Goal: Information Seeking & Learning: Find specific fact

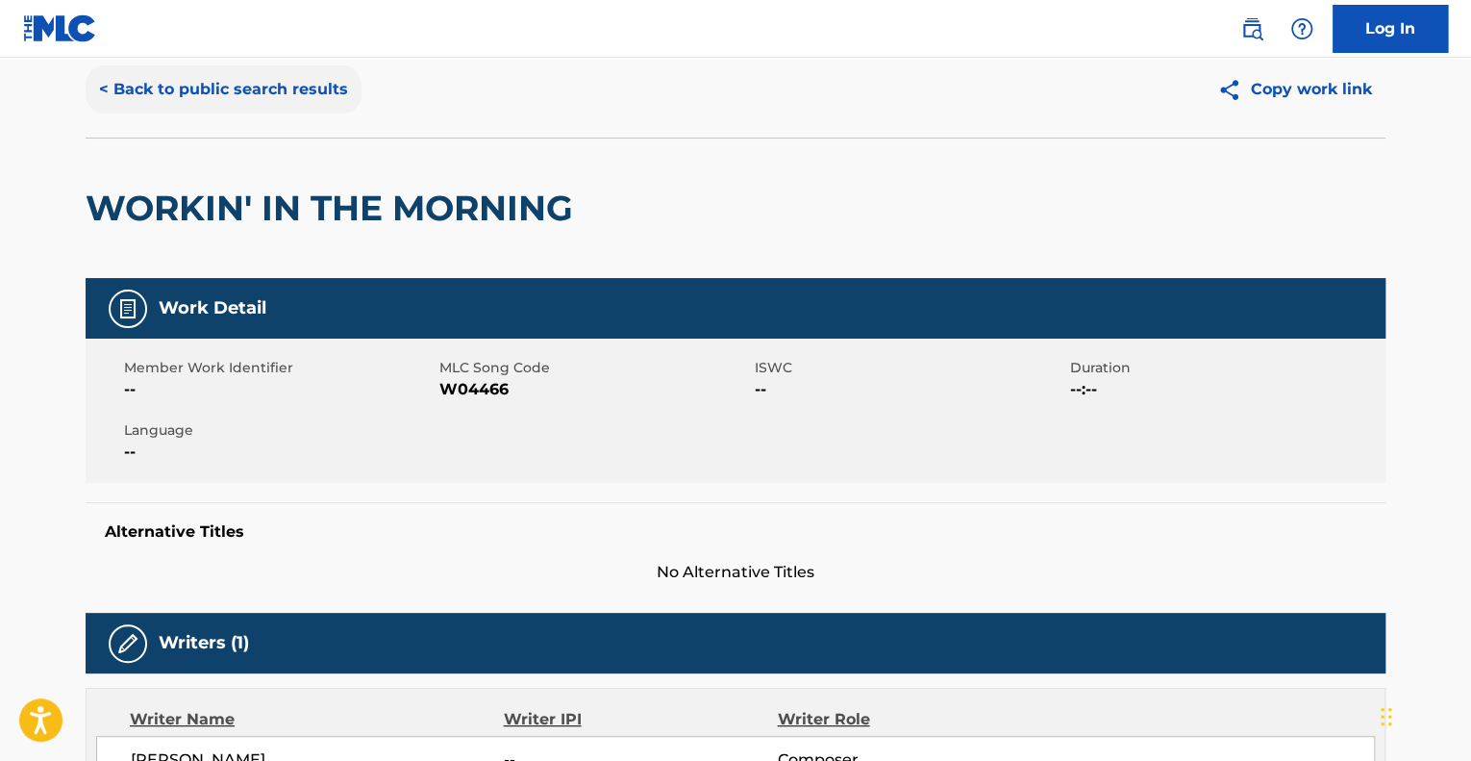
click at [233, 95] on button "< Back to public search results" at bounding box center [224, 89] width 276 height 48
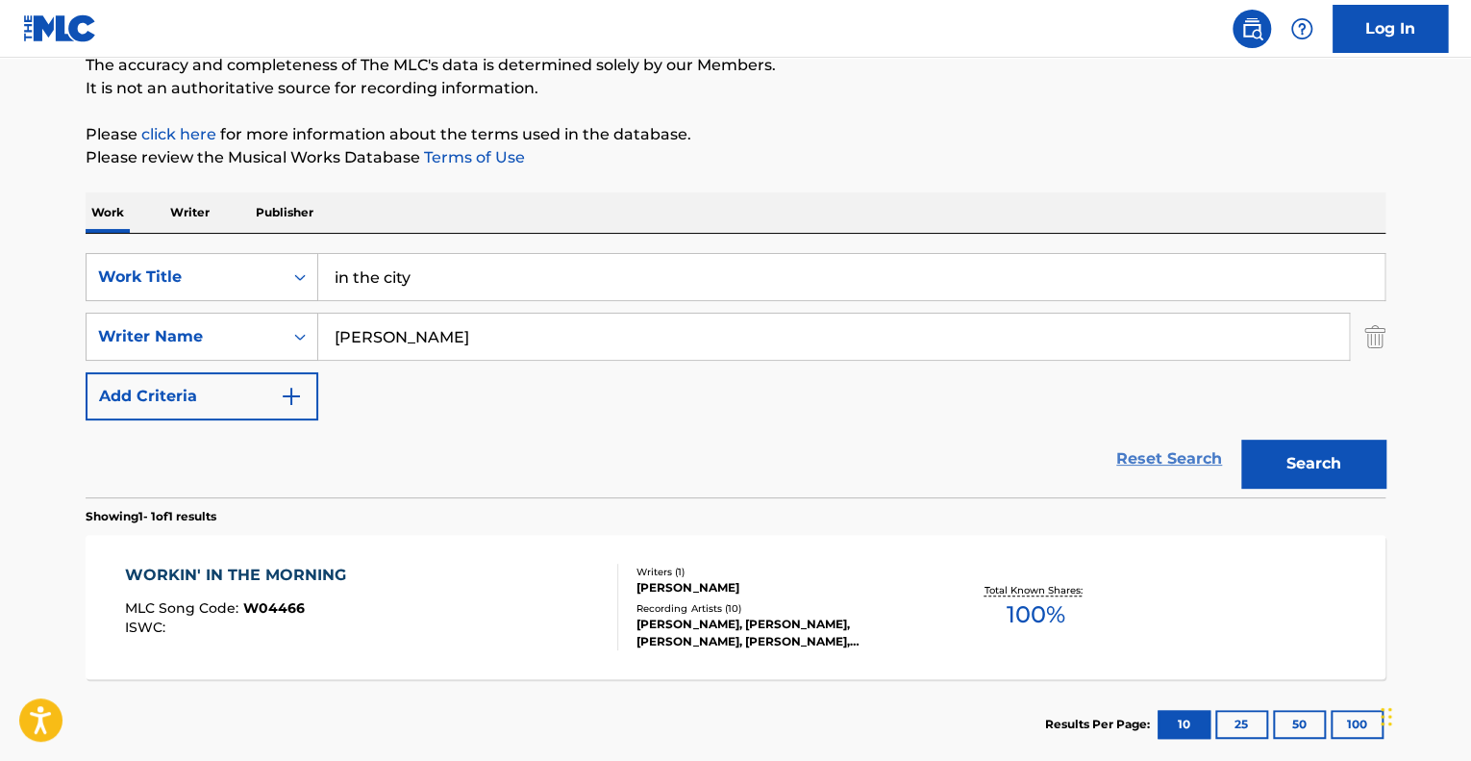
click at [1167, 472] on link "Reset Search" at bounding box center [1169, 458] width 125 height 42
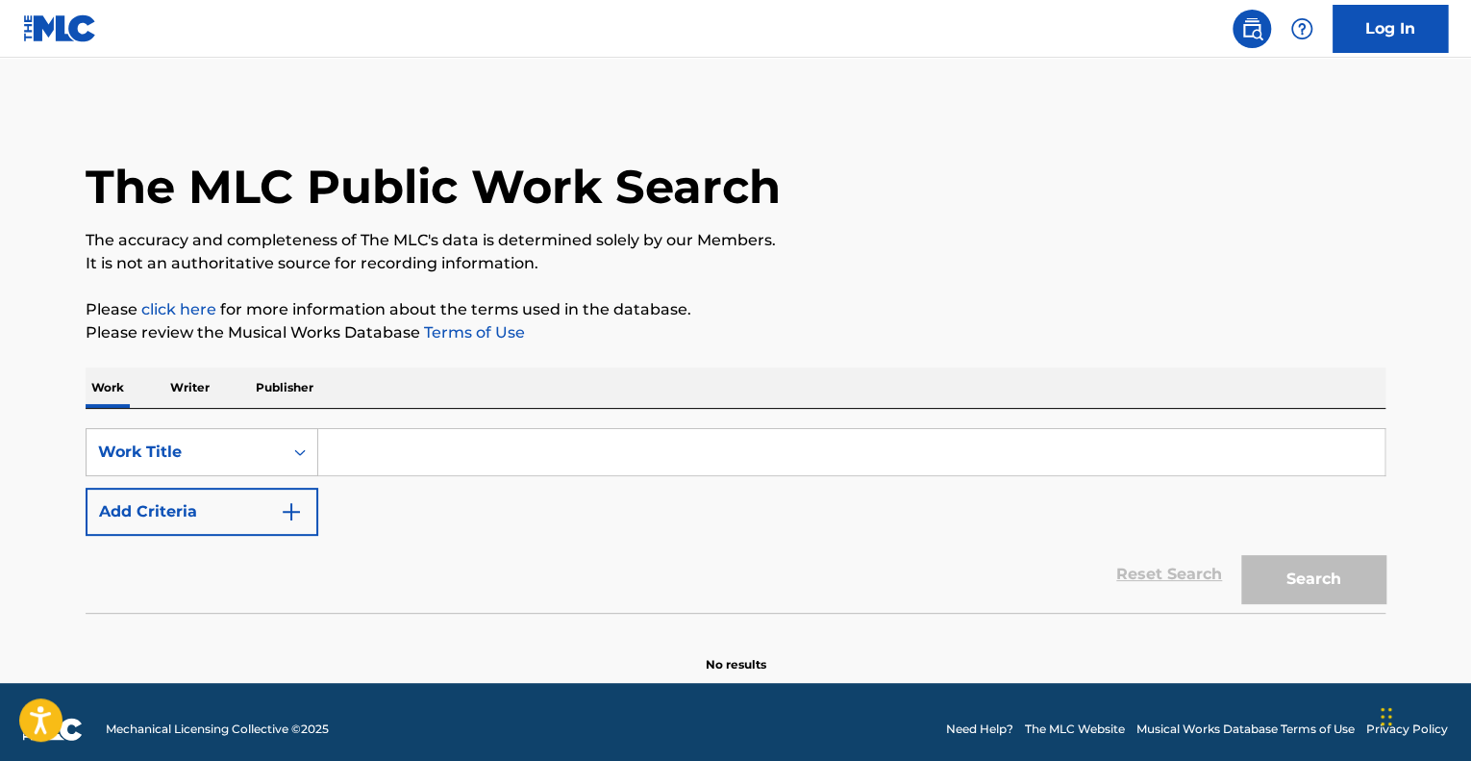
click at [412, 445] on input "Search Form" at bounding box center [851, 452] width 1066 height 46
paste input "Zamba de amor en vuelo [0]"
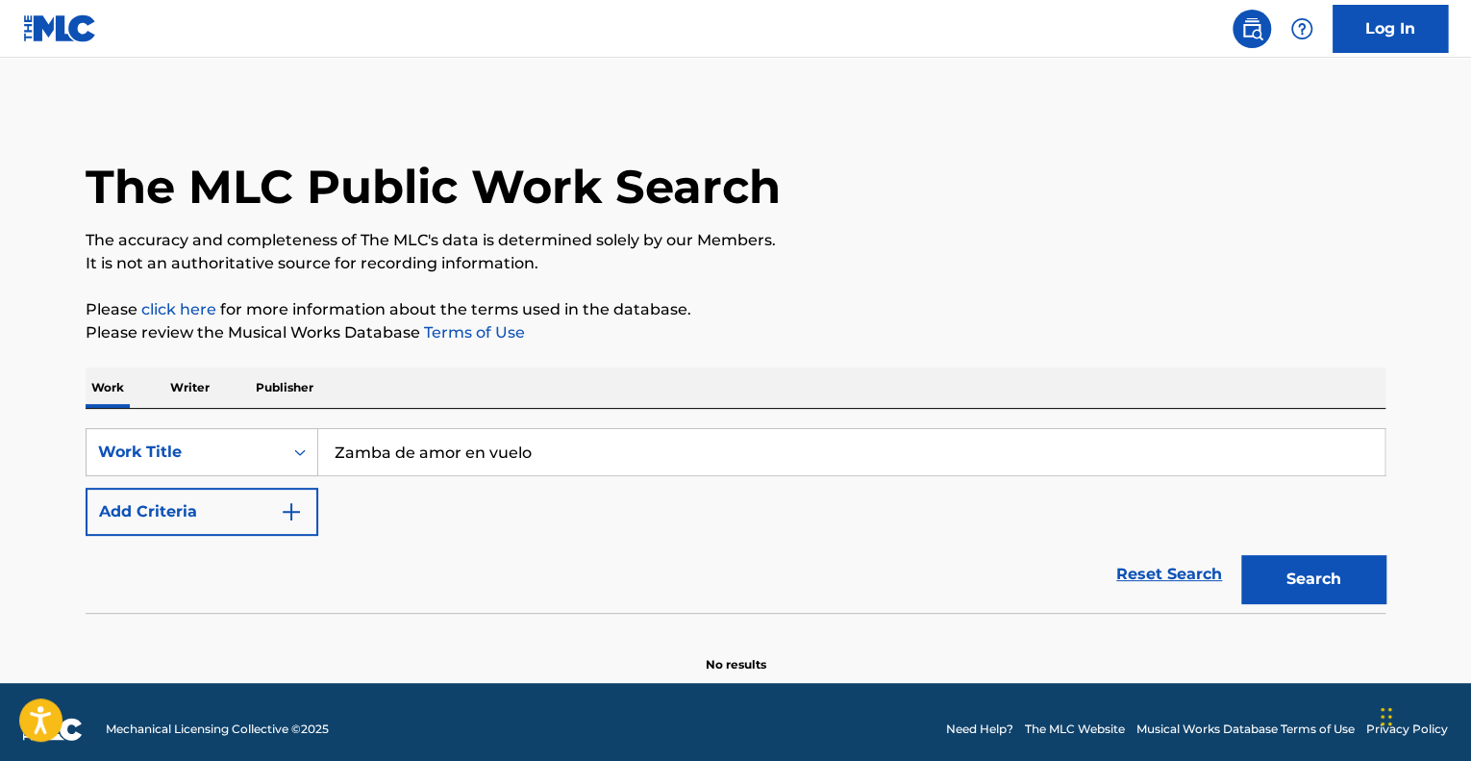
type input "Zamba de amor en vuelo"
click at [1241, 555] on button "Search" at bounding box center [1313, 579] width 144 height 48
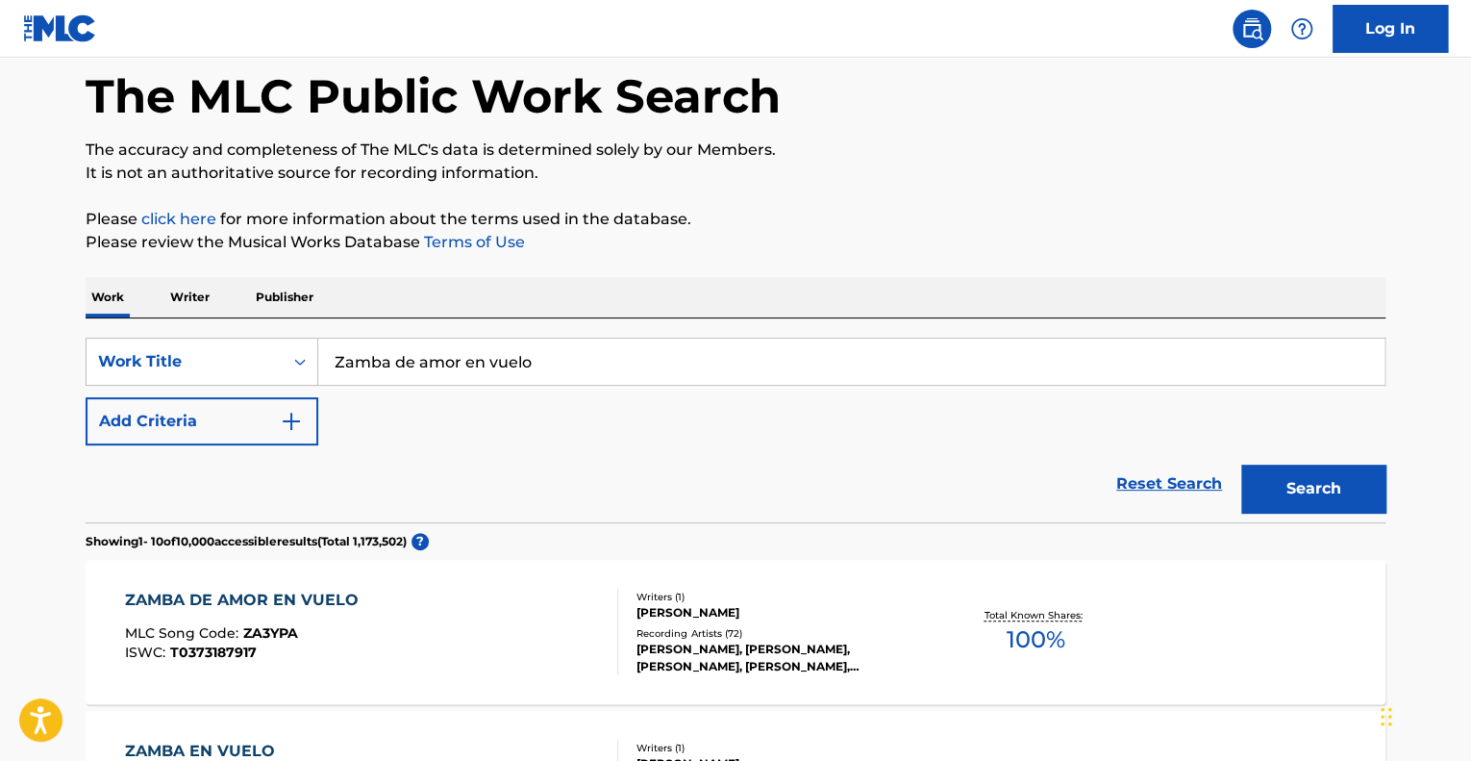
scroll to position [192, 0]
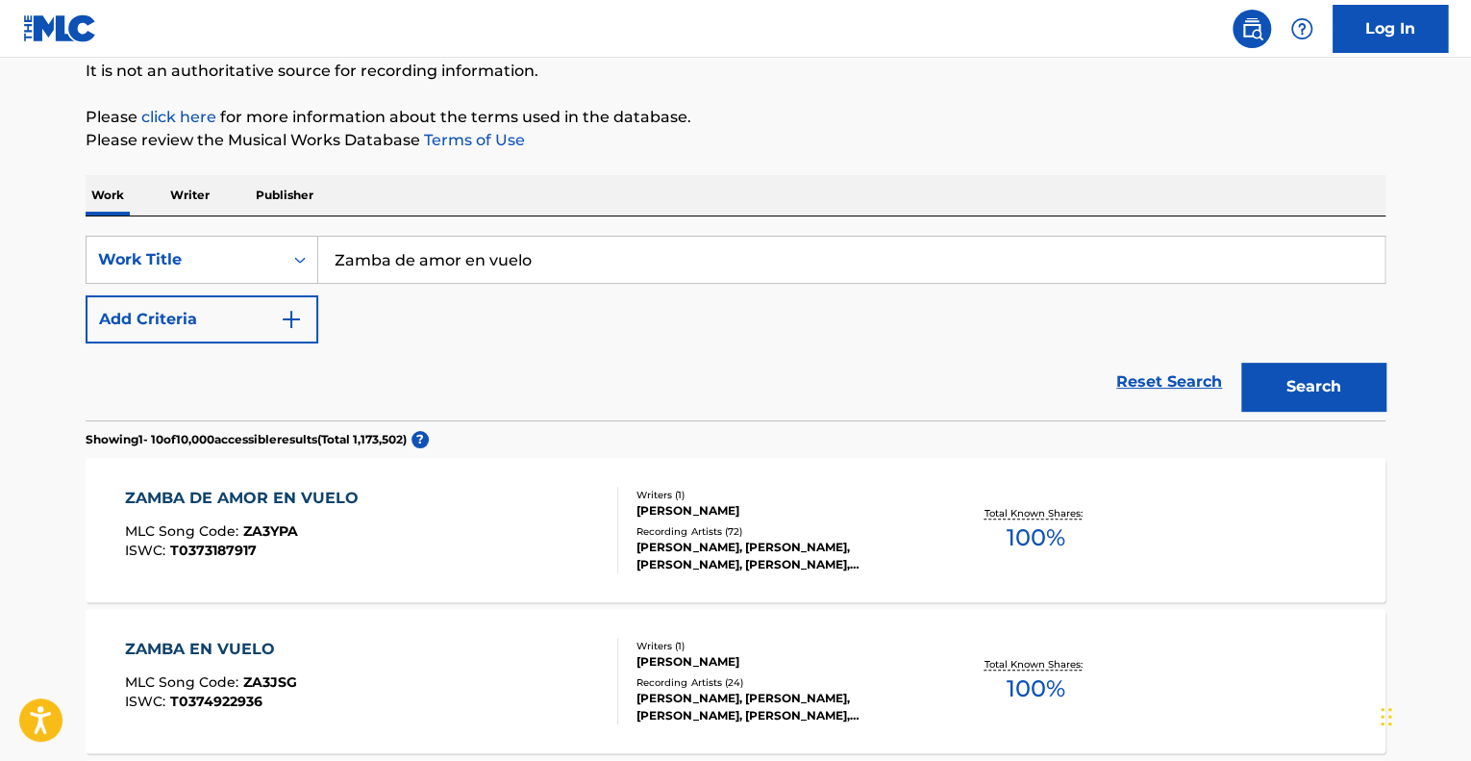
click at [520, 539] on div "ZAMBA DE AMOR EN VUELO MLC Song Code : ZA3YPA ISWC : T0373187917" at bounding box center [372, 530] width 494 height 87
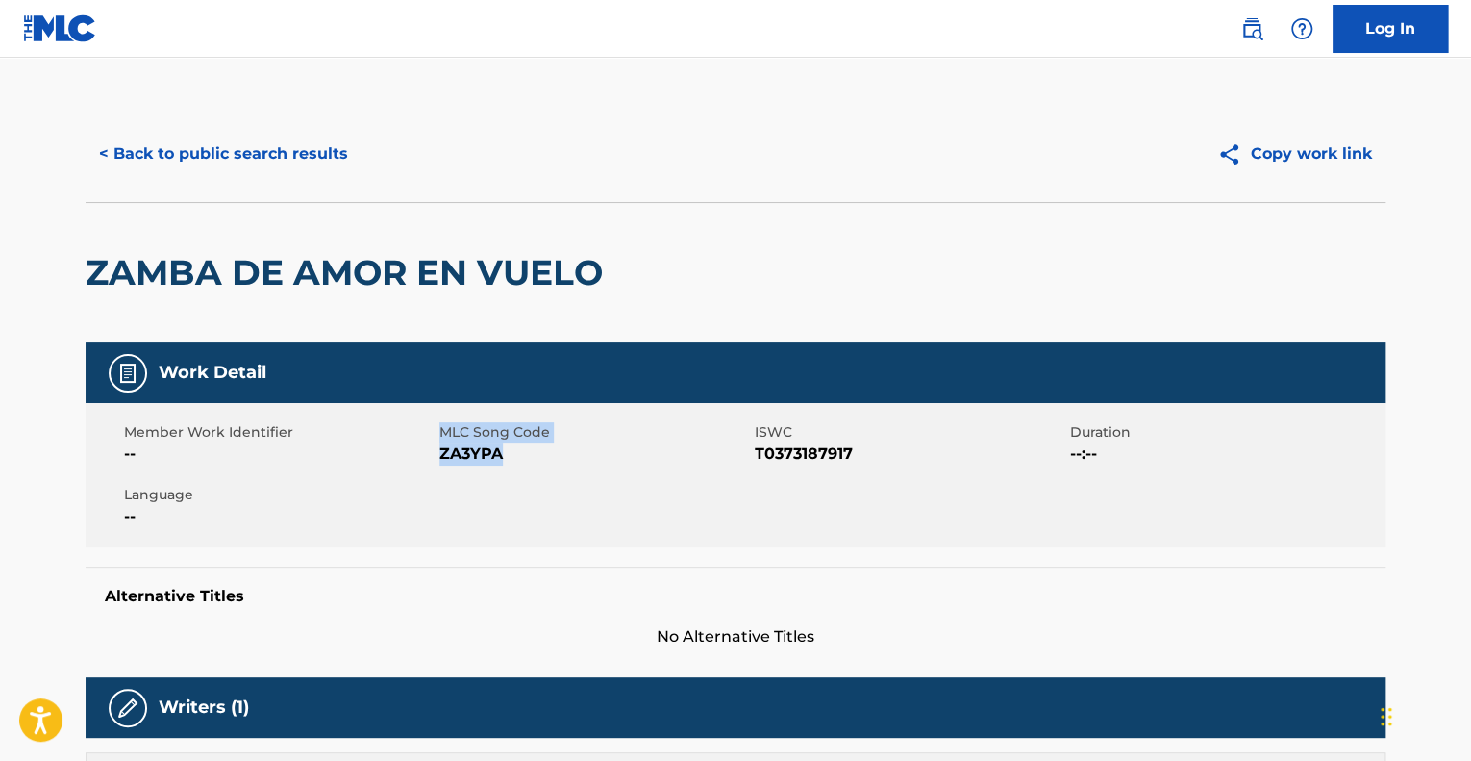
drag, startPoint x: 500, startPoint y: 462, endPoint x: 443, endPoint y: 430, distance: 65.0
click at [443, 430] on div "Member Work Identifier -- MLC Song Code ZA3YPA ISWC T0373187917 Duration --:-- …" at bounding box center [736, 475] width 1300 height 144
copy div "MLC Song Code ZA3YPA"
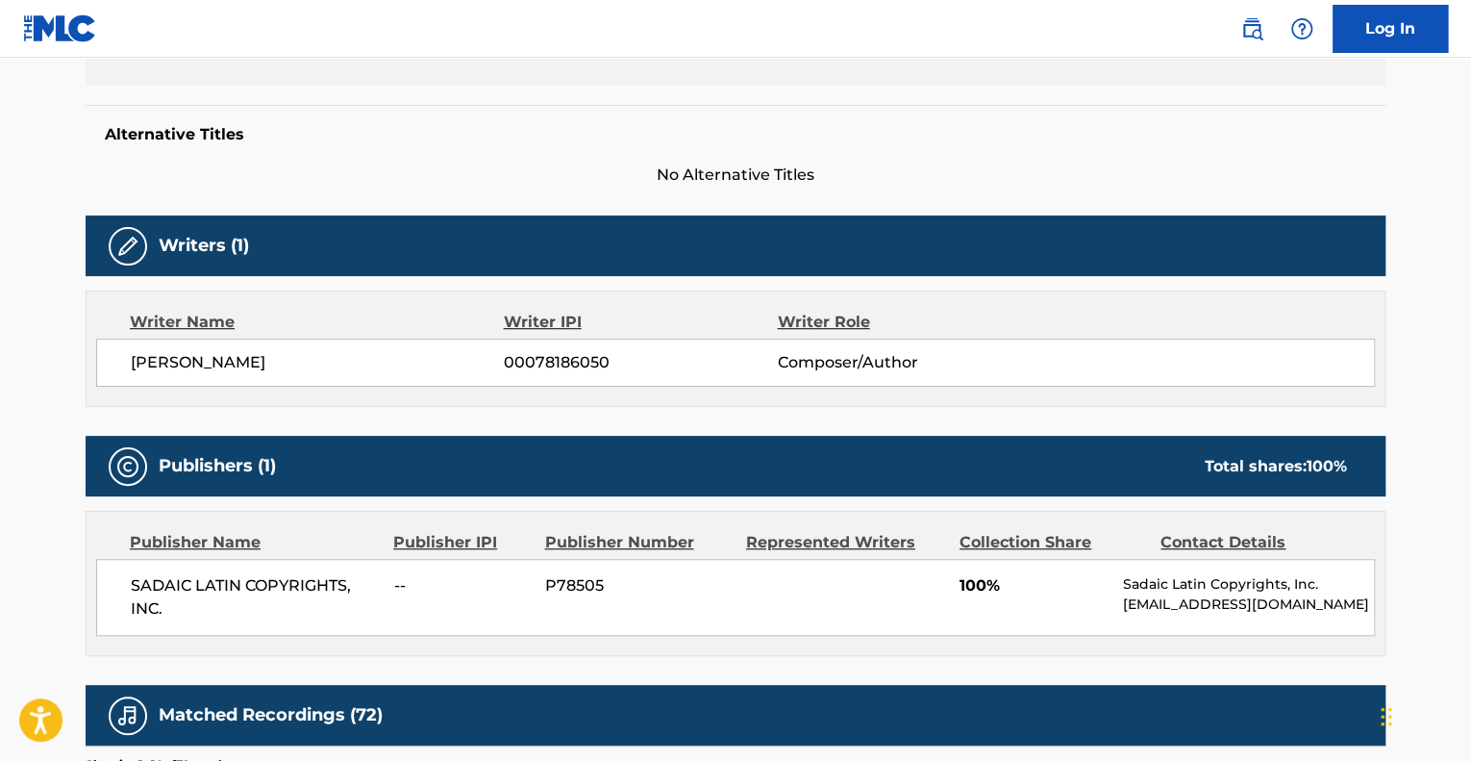
scroll to position [481, 0]
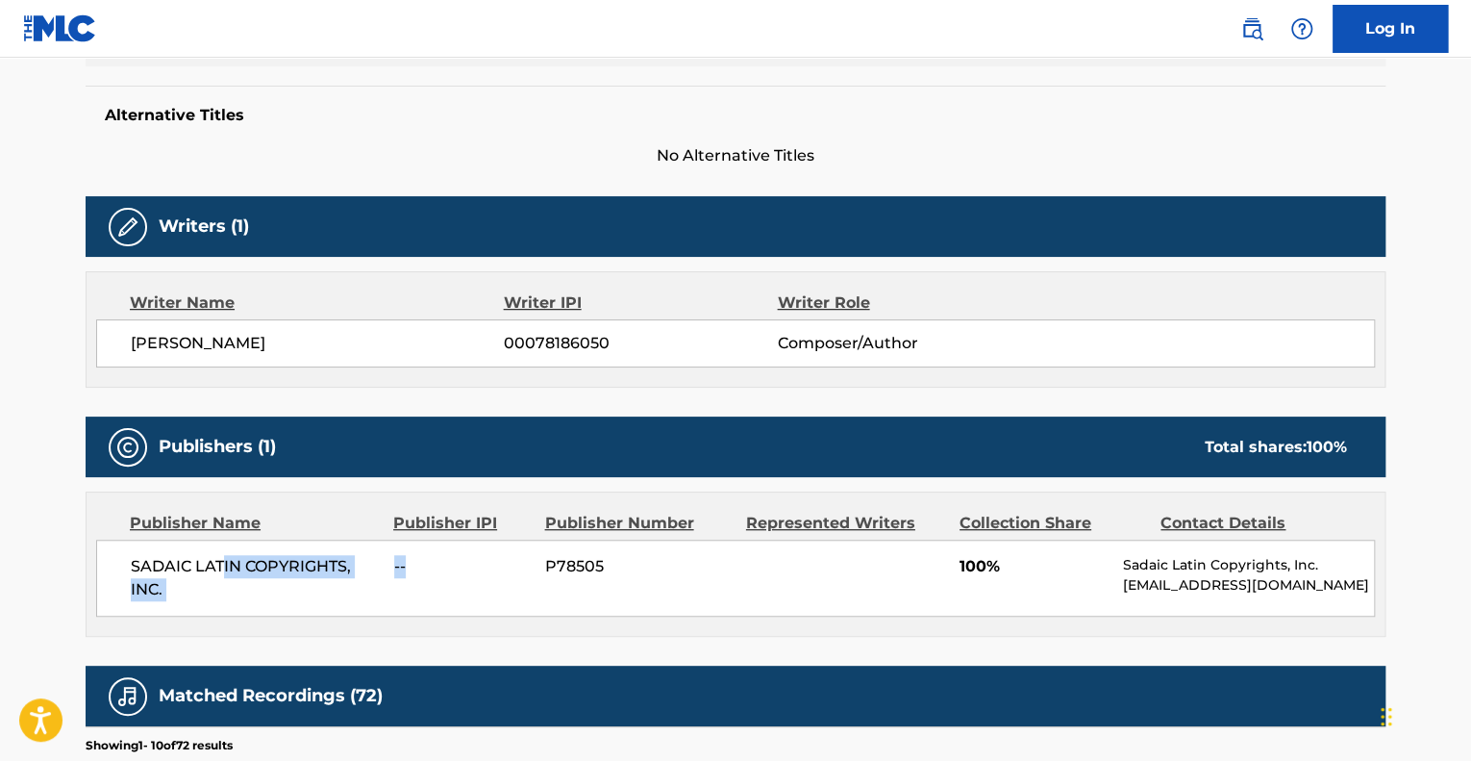
drag, startPoint x: 231, startPoint y: 572, endPoint x: 473, endPoint y: 601, distance: 244.0
click at [436, 590] on div "SADAIC LATIN COPYRIGHTS, INC. -- P78505 100% Sadaic Latin Copyrights, Inc. [EMA…" at bounding box center [735, 577] width 1279 height 77
drag, startPoint x: 587, startPoint y: 607, endPoint x: 499, endPoint y: 530, distance: 117.2
click at [587, 606] on div "SADAIC LATIN COPYRIGHTS, INC. -- P78505 100% Sadaic Latin Copyrights, Inc. [EMA…" at bounding box center [735, 577] width 1279 height 77
drag, startPoint x: 237, startPoint y: 335, endPoint x: 107, endPoint y: 335, distance: 129.8
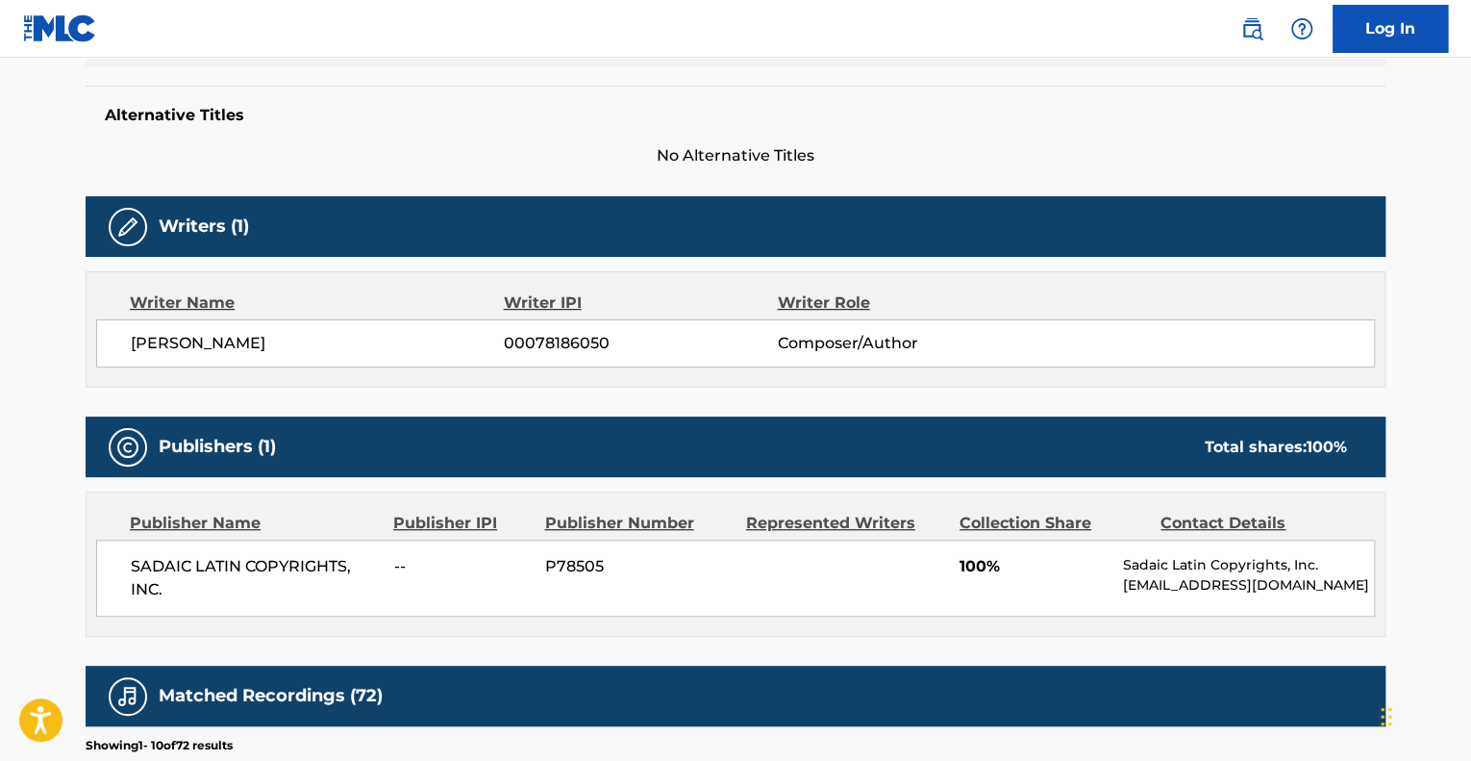
click at [107, 335] on div "[PERSON_NAME] MLIKOTA 00078186050 Composer/Author" at bounding box center [735, 343] width 1279 height 48
copy span "[PERSON_NAME]"
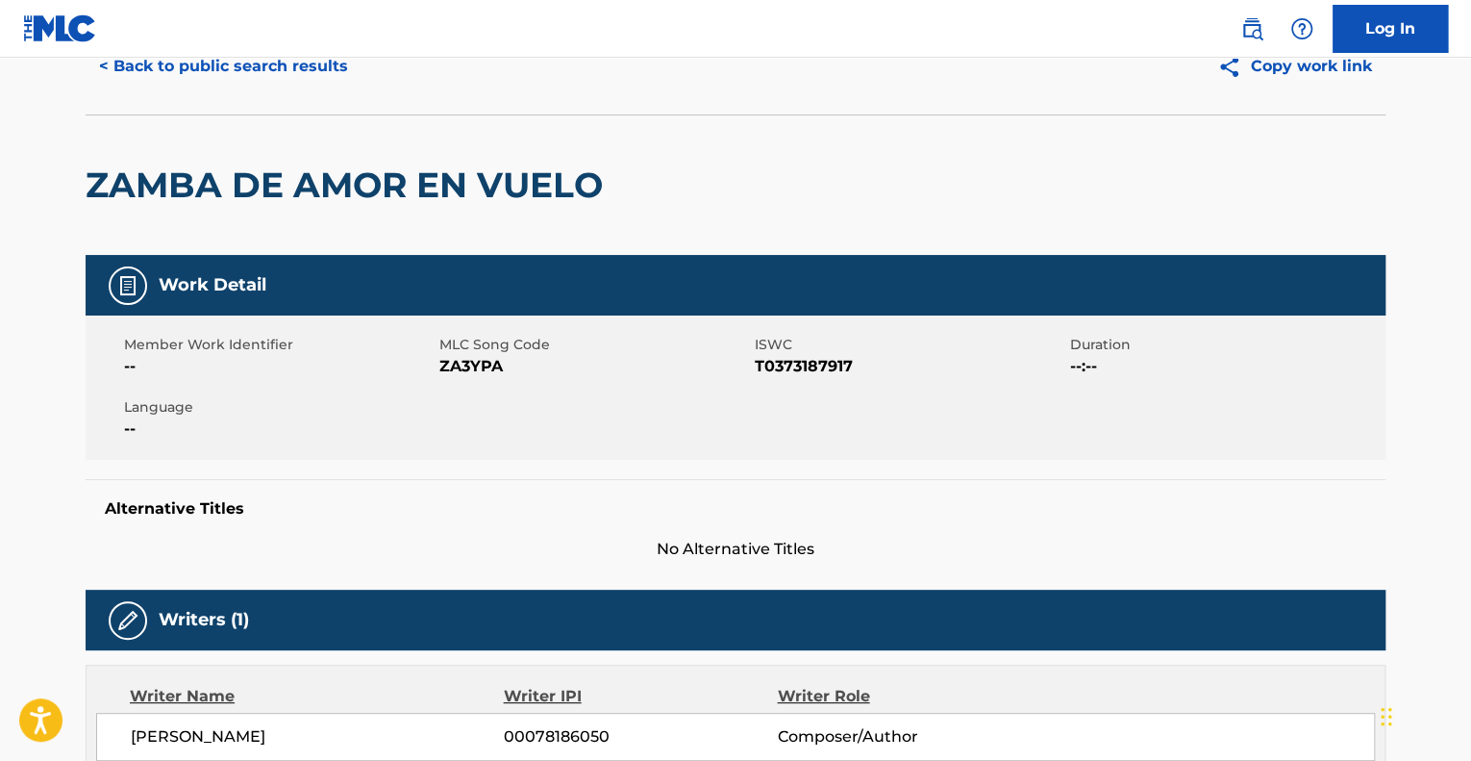
scroll to position [0, 0]
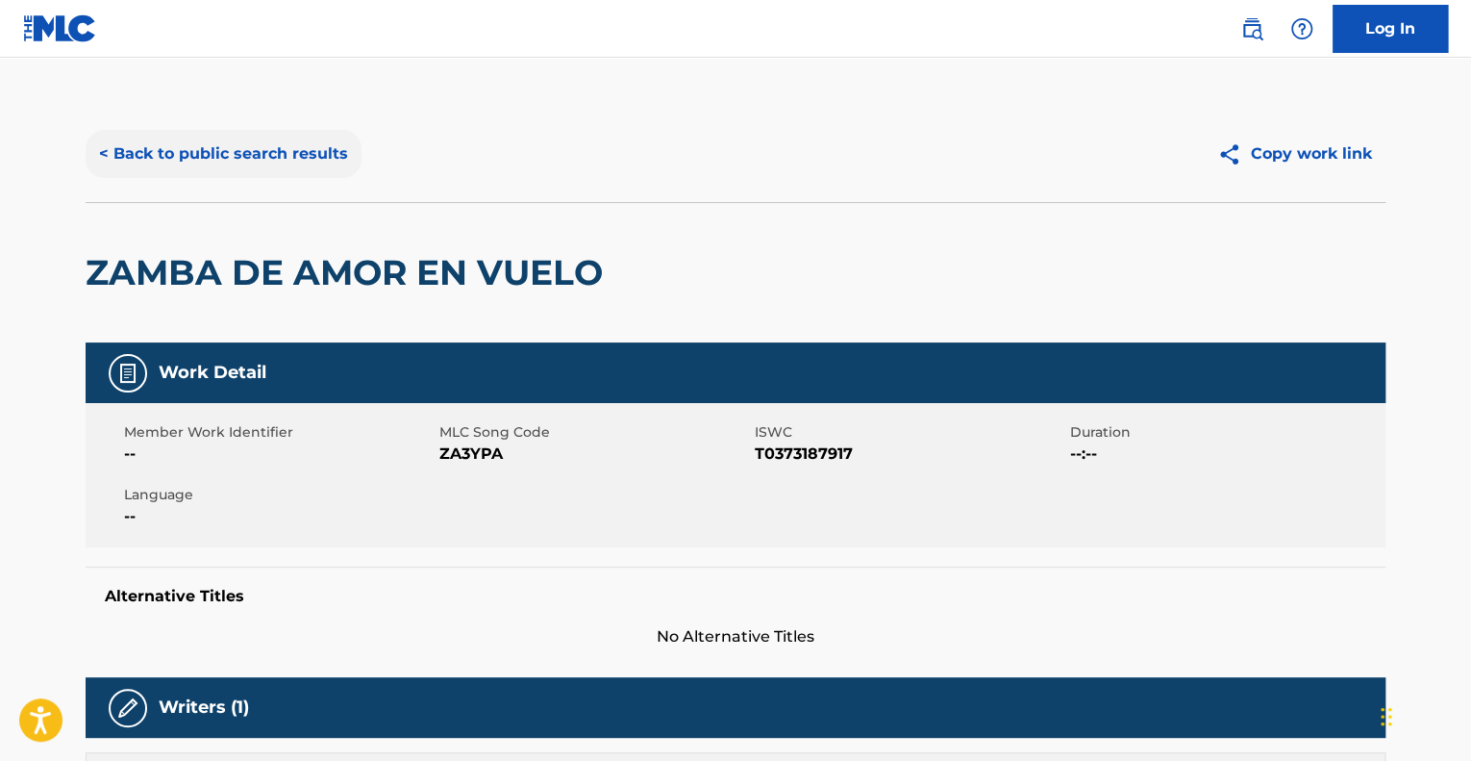
click at [170, 143] on button "< Back to public search results" at bounding box center [224, 154] width 276 height 48
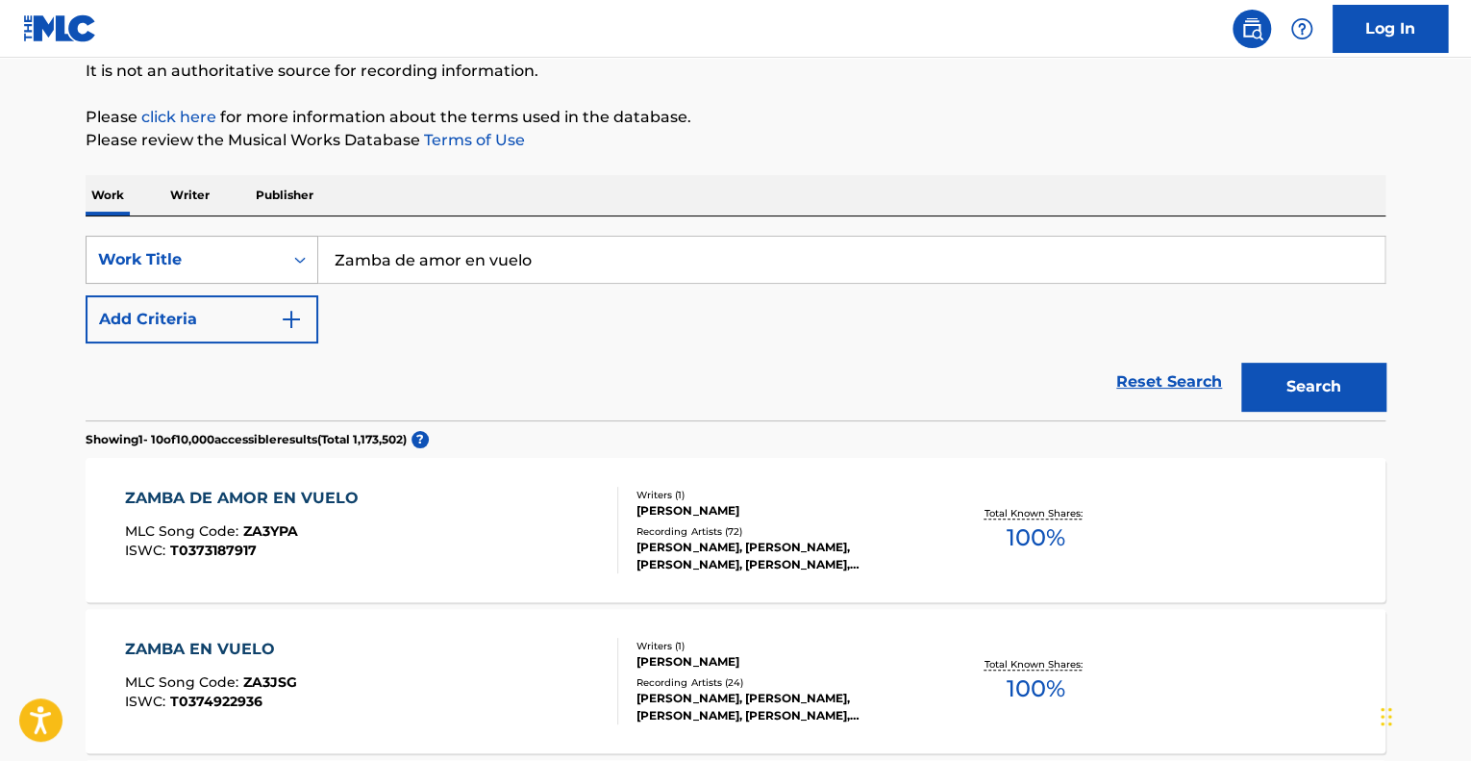
drag, startPoint x: 358, startPoint y: 258, endPoint x: 153, endPoint y: 258, distance: 204.8
click at [154, 258] on div "SearchWithCriteria509c0daa-9198-4db7-9b77-5e4efc482564 Work Title Zamba de amor…" at bounding box center [736, 260] width 1300 height 48
paste input "Brindis por pierrot [0]"
click at [1241, 362] on button "Search" at bounding box center [1313, 386] width 144 height 48
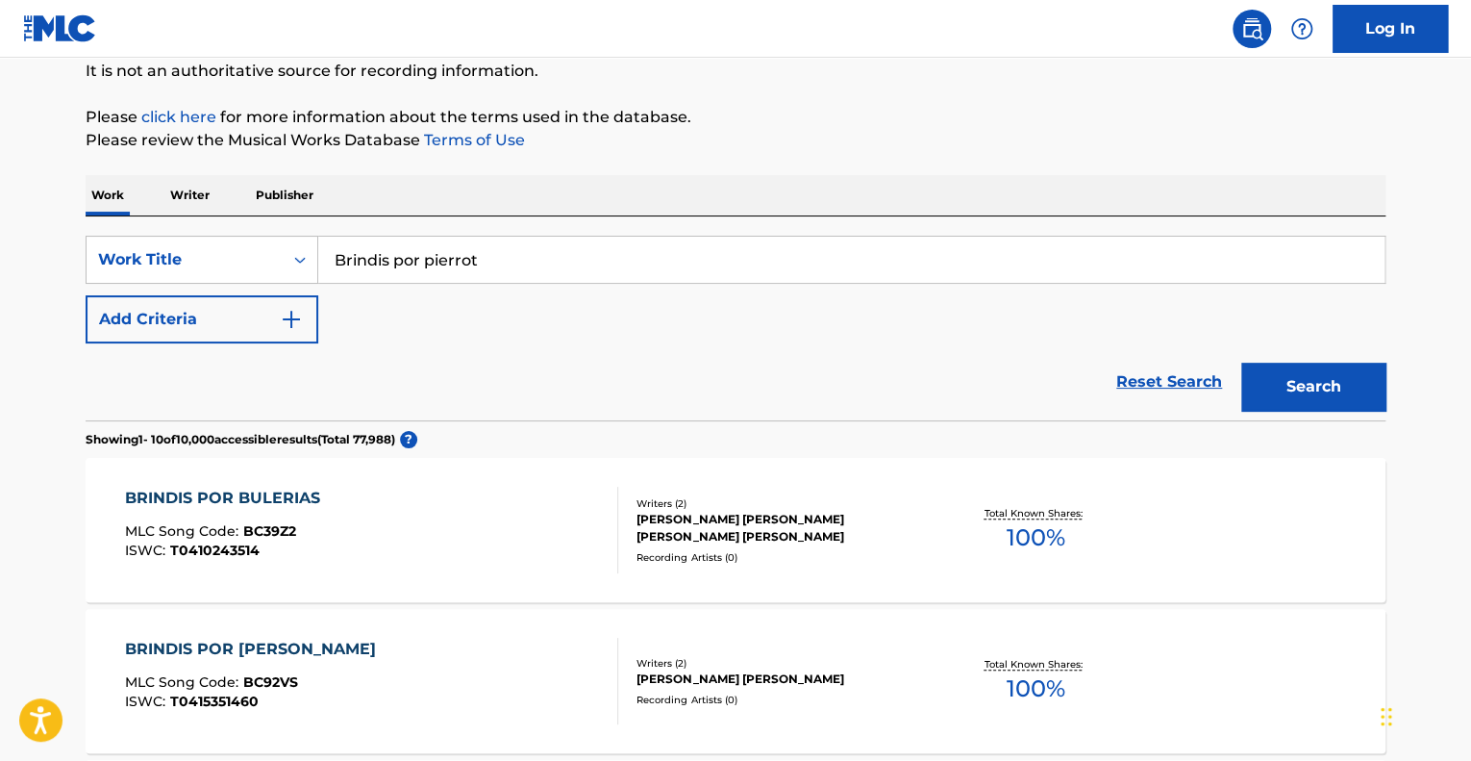
drag, startPoint x: 550, startPoint y: 249, endPoint x: 0, endPoint y: 245, distance: 550.0
type input "giros"
click at [292, 321] on img "Search Form" at bounding box center [291, 319] width 23 height 23
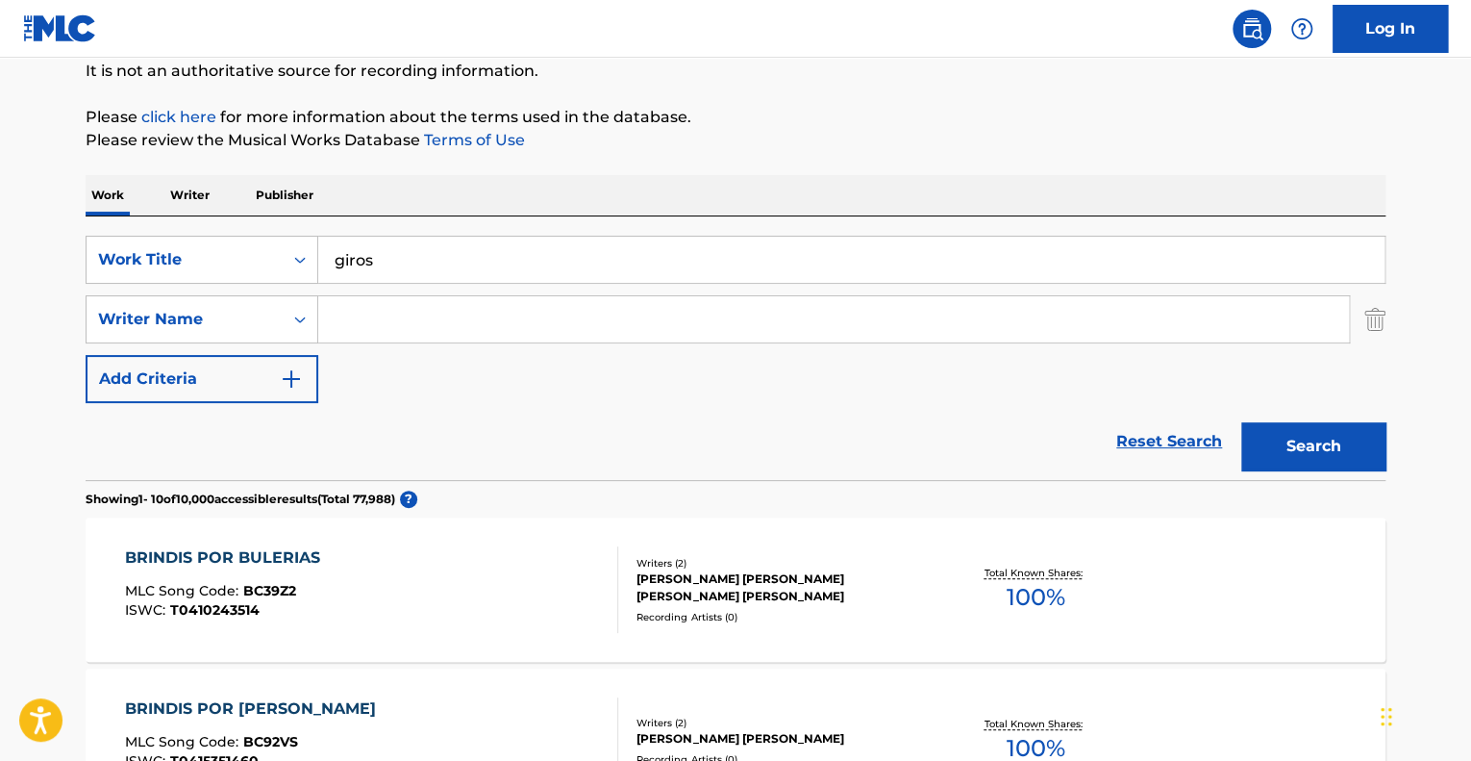
click at [405, 324] on input "Search Form" at bounding box center [833, 319] width 1031 height 46
type input "paez"
click at [1241, 422] on button "Search" at bounding box center [1313, 446] width 144 height 48
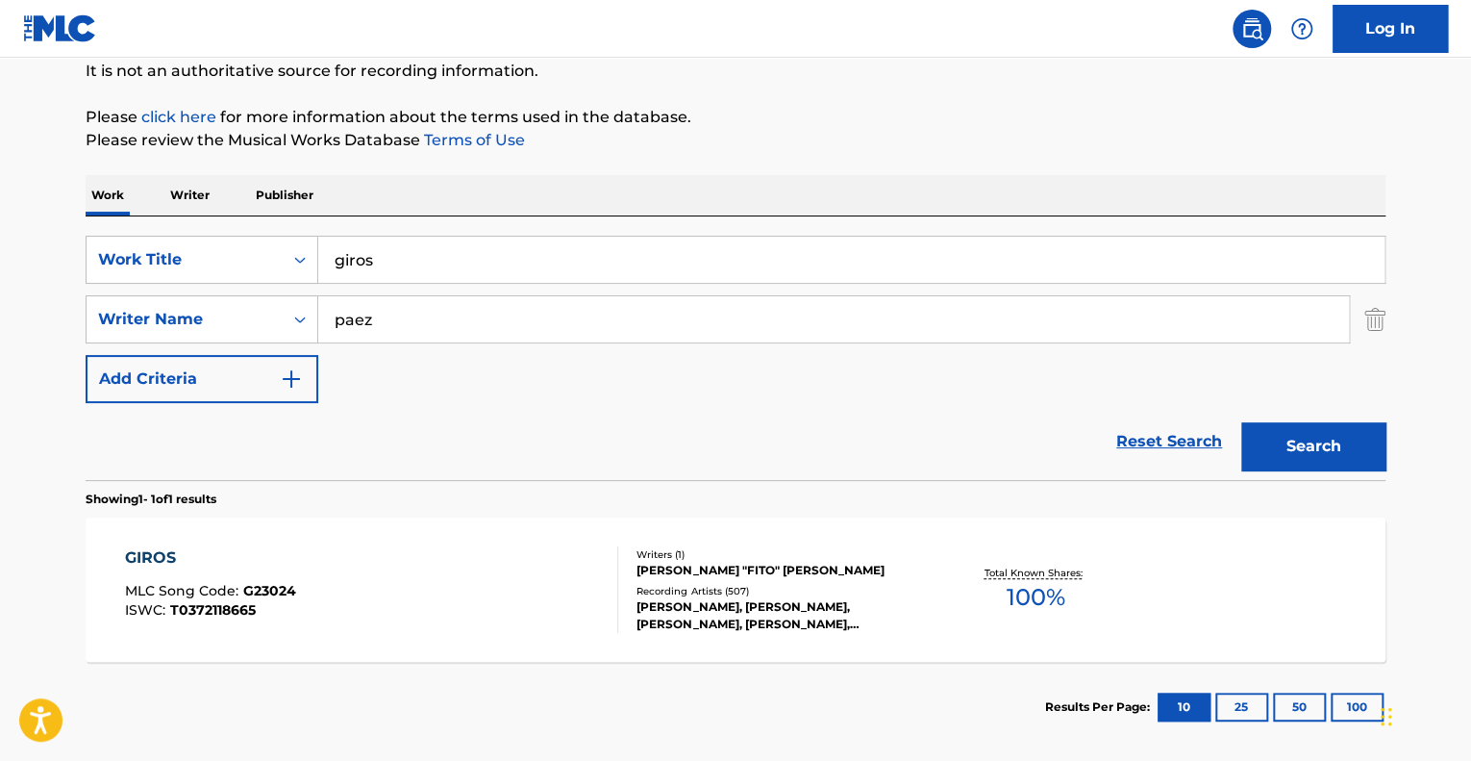
click at [482, 611] on div "GIROS MLC Song Code : G23024 ISWC : T0372118665" at bounding box center [372, 589] width 494 height 87
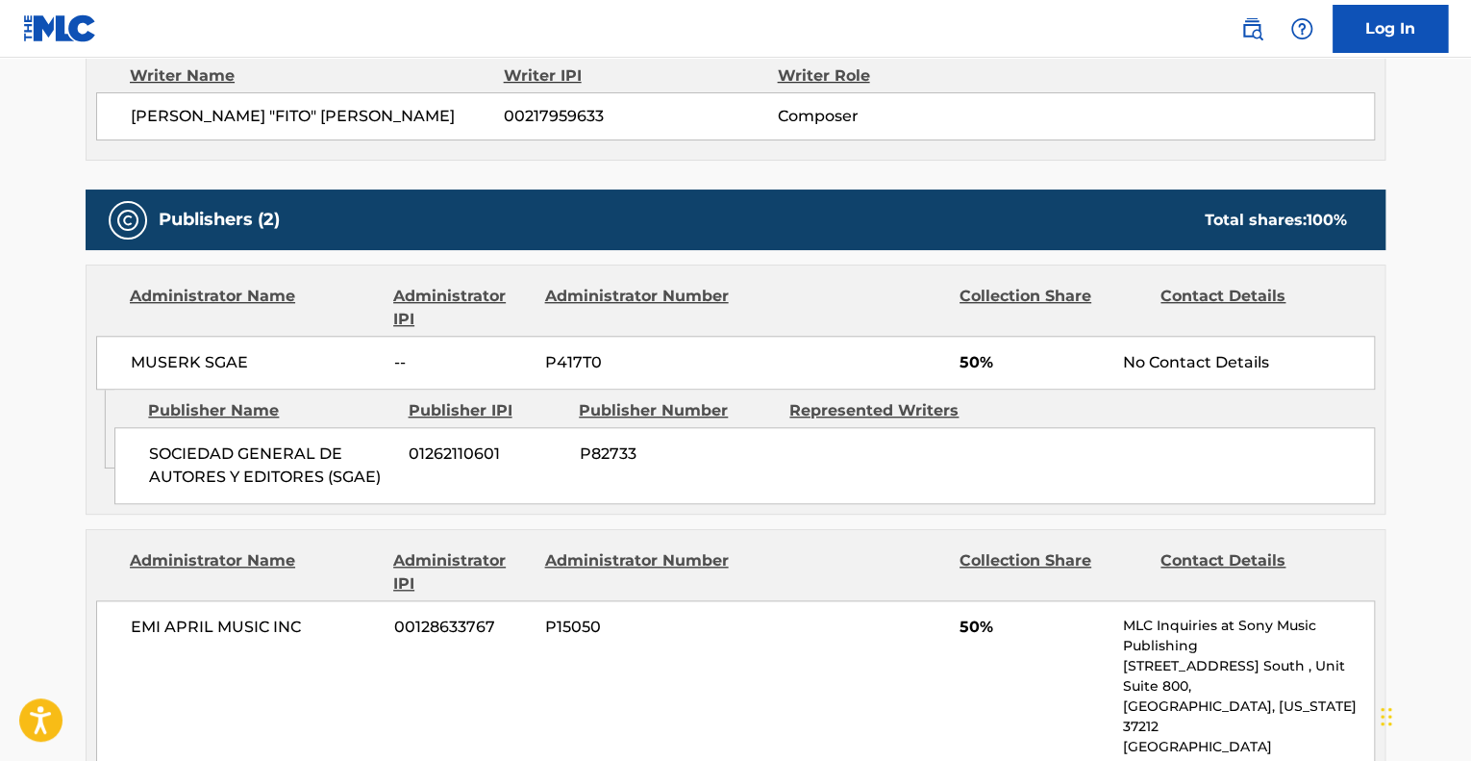
scroll to position [865, 0]
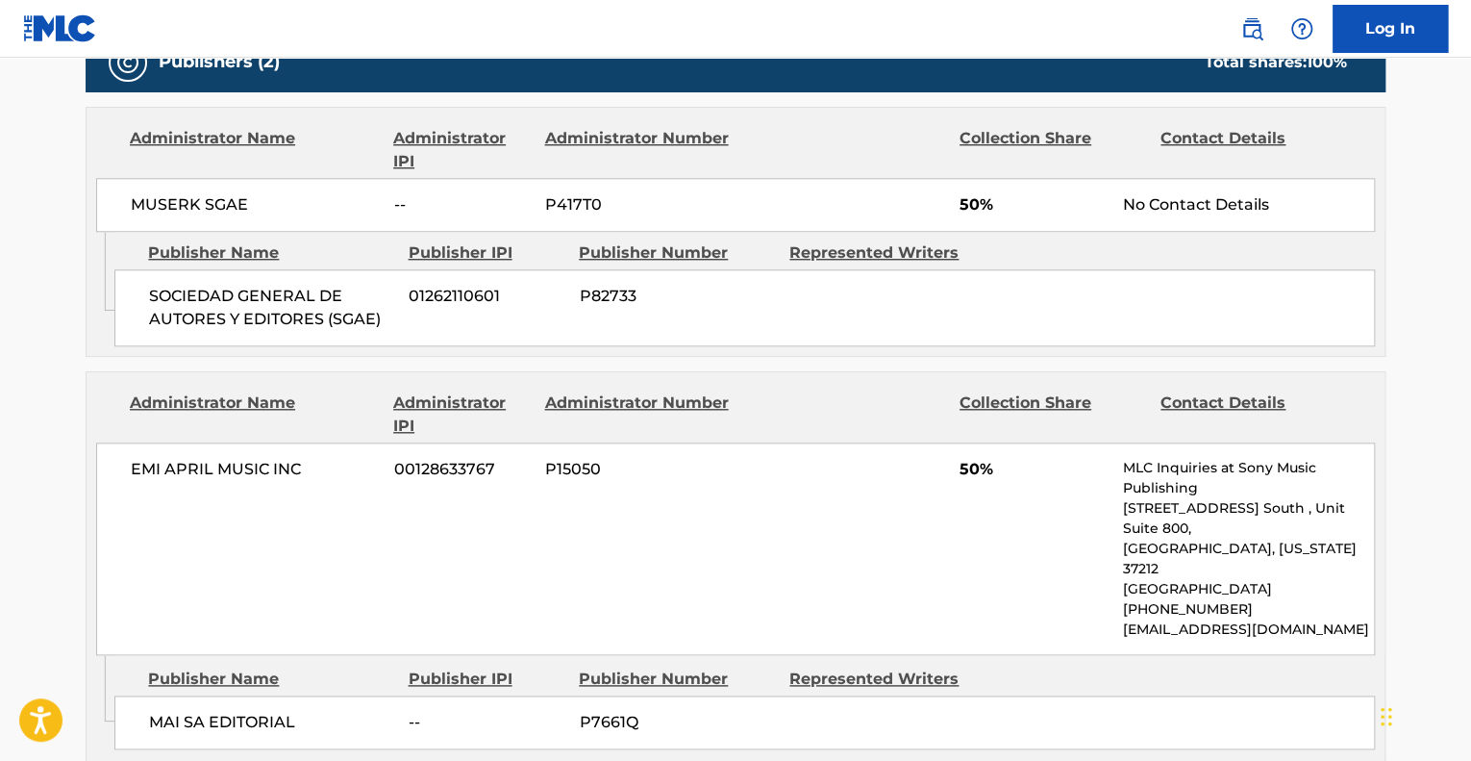
drag, startPoint x: 313, startPoint y: 239, endPoint x: 567, endPoint y: 286, distance: 258.0
click at [314, 241] on div "Publisher Name" at bounding box center [270, 252] width 245 height 23
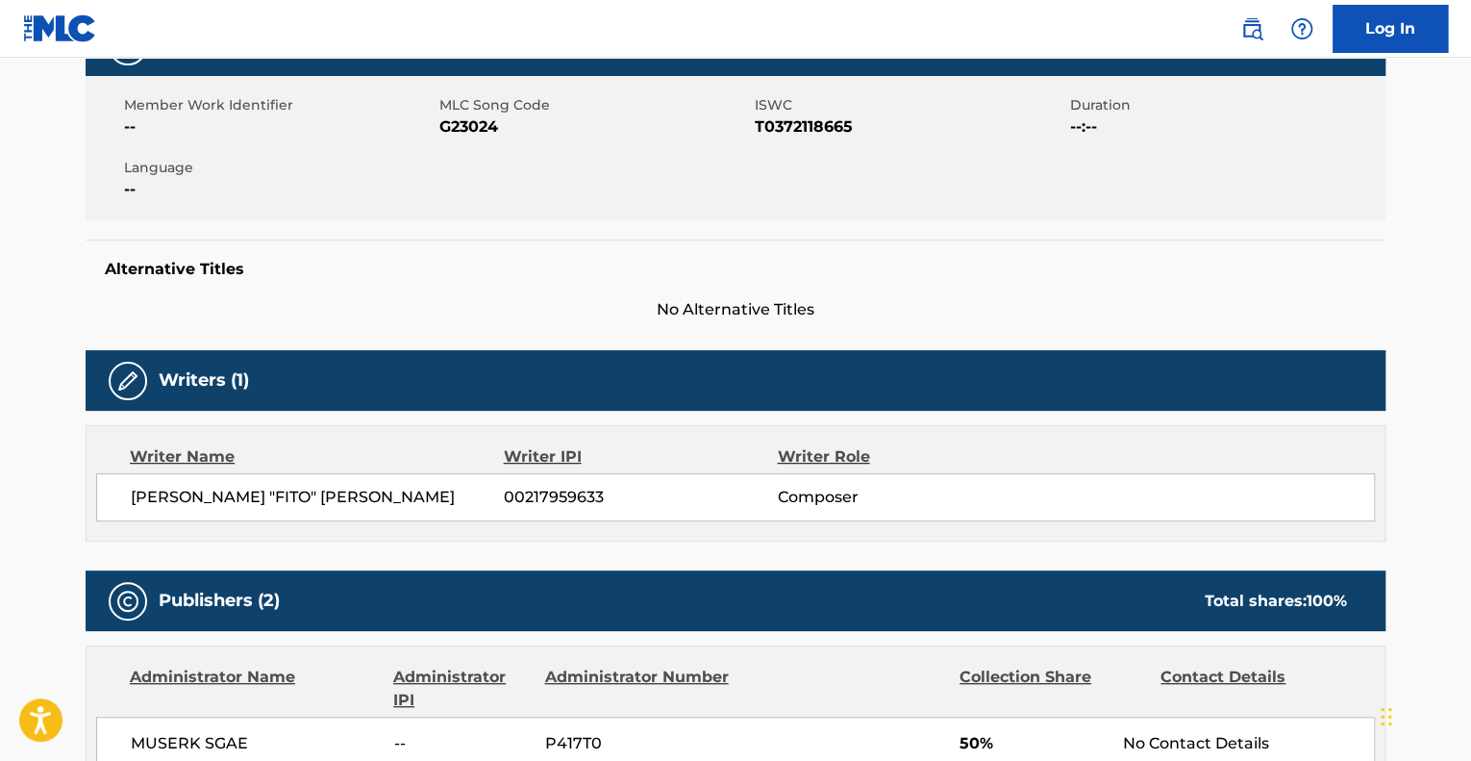
scroll to position [96, 0]
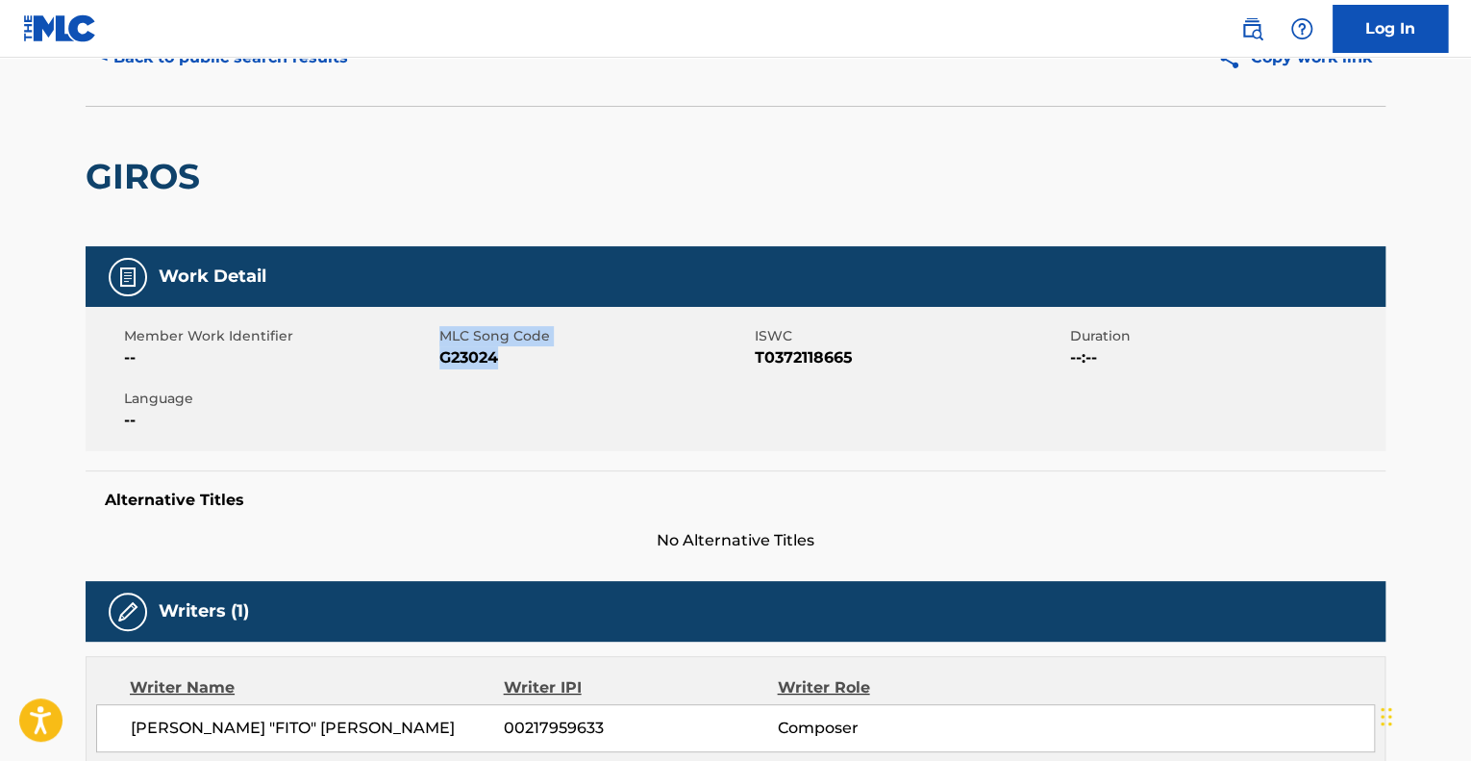
drag, startPoint x: 512, startPoint y: 362, endPoint x: 484, endPoint y: 343, distance: 33.3
click at [442, 331] on div "MLC Song Code G23024" at bounding box center [596, 347] width 315 height 43
copy div "MLC Song Code G23024"
drag, startPoint x: 765, startPoint y: 426, endPoint x: 1047, endPoint y: 672, distance: 374.1
click at [768, 429] on div "Member Work Identifier -- MLC Song Code G23024 ISWC T0372118665 Duration --:-- …" at bounding box center [736, 379] width 1300 height 144
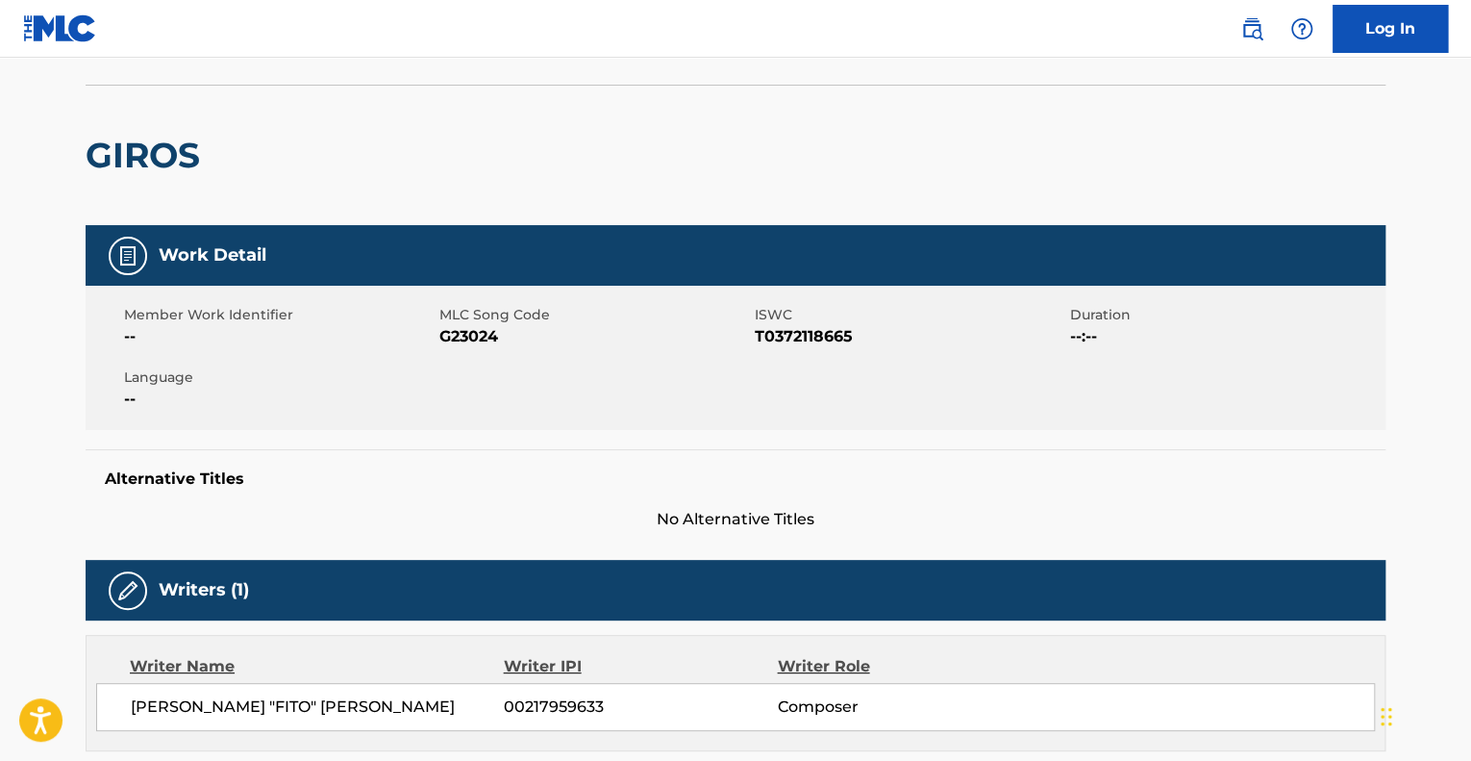
scroll to position [0, 0]
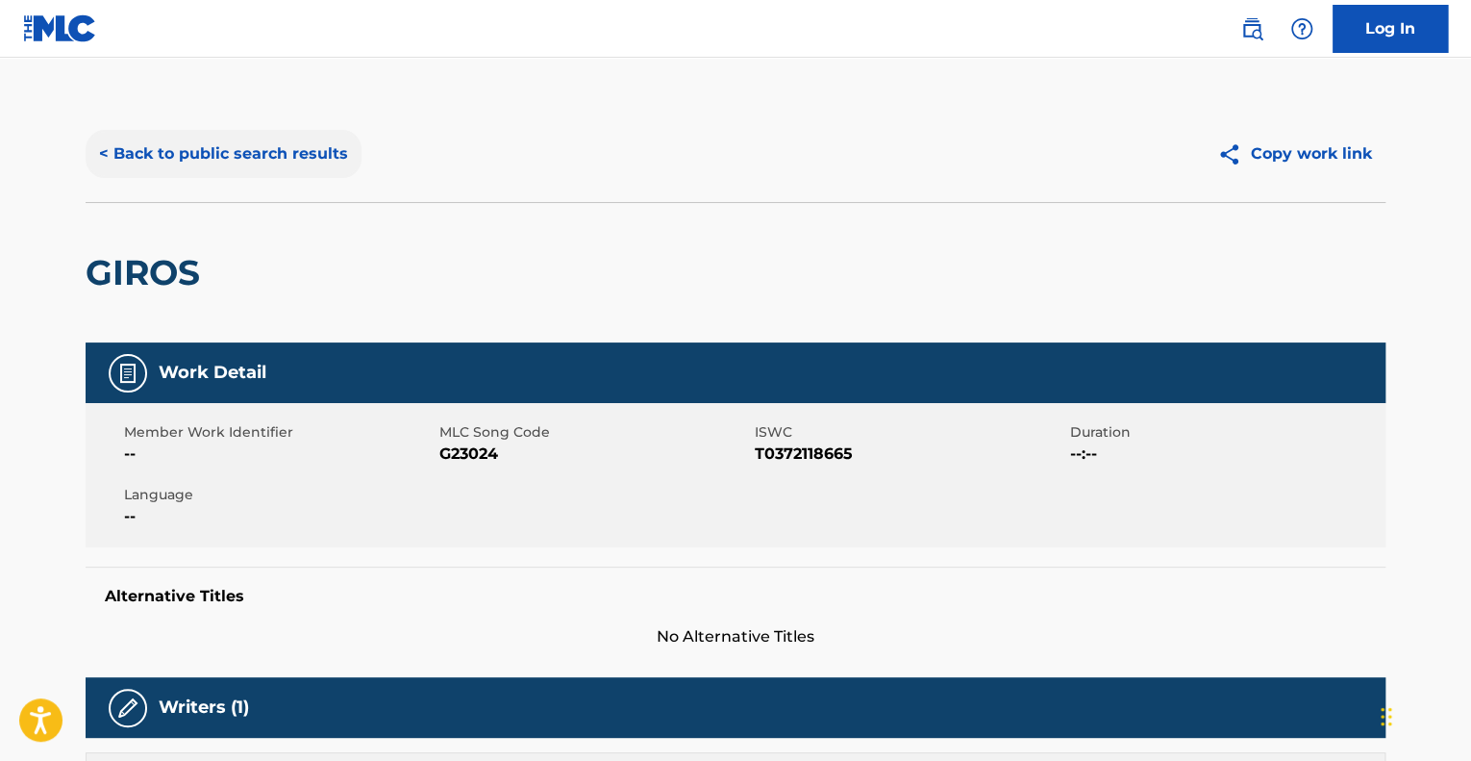
click at [263, 153] on button "< Back to public search results" at bounding box center [224, 154] width 276 height 48
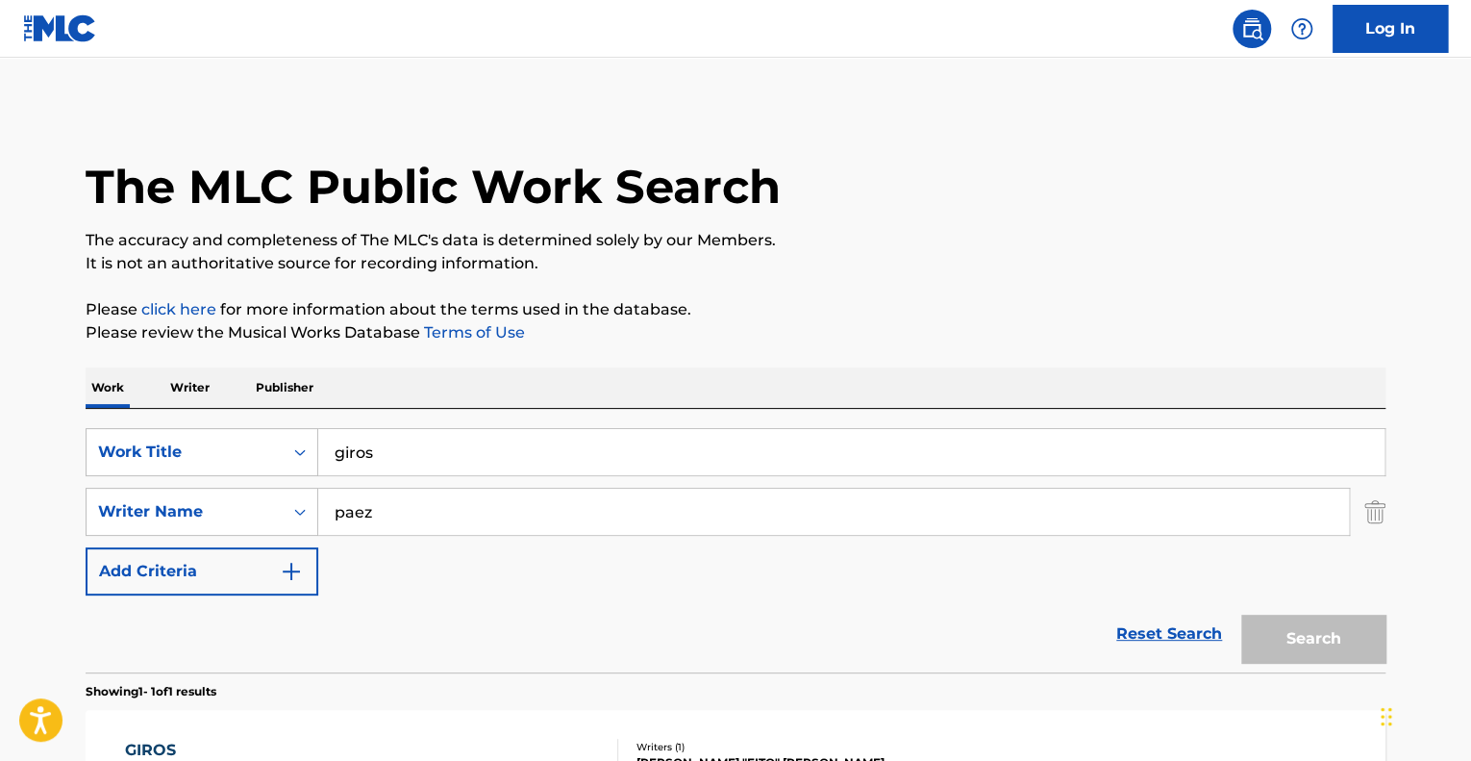
scroll to position [175, 0]
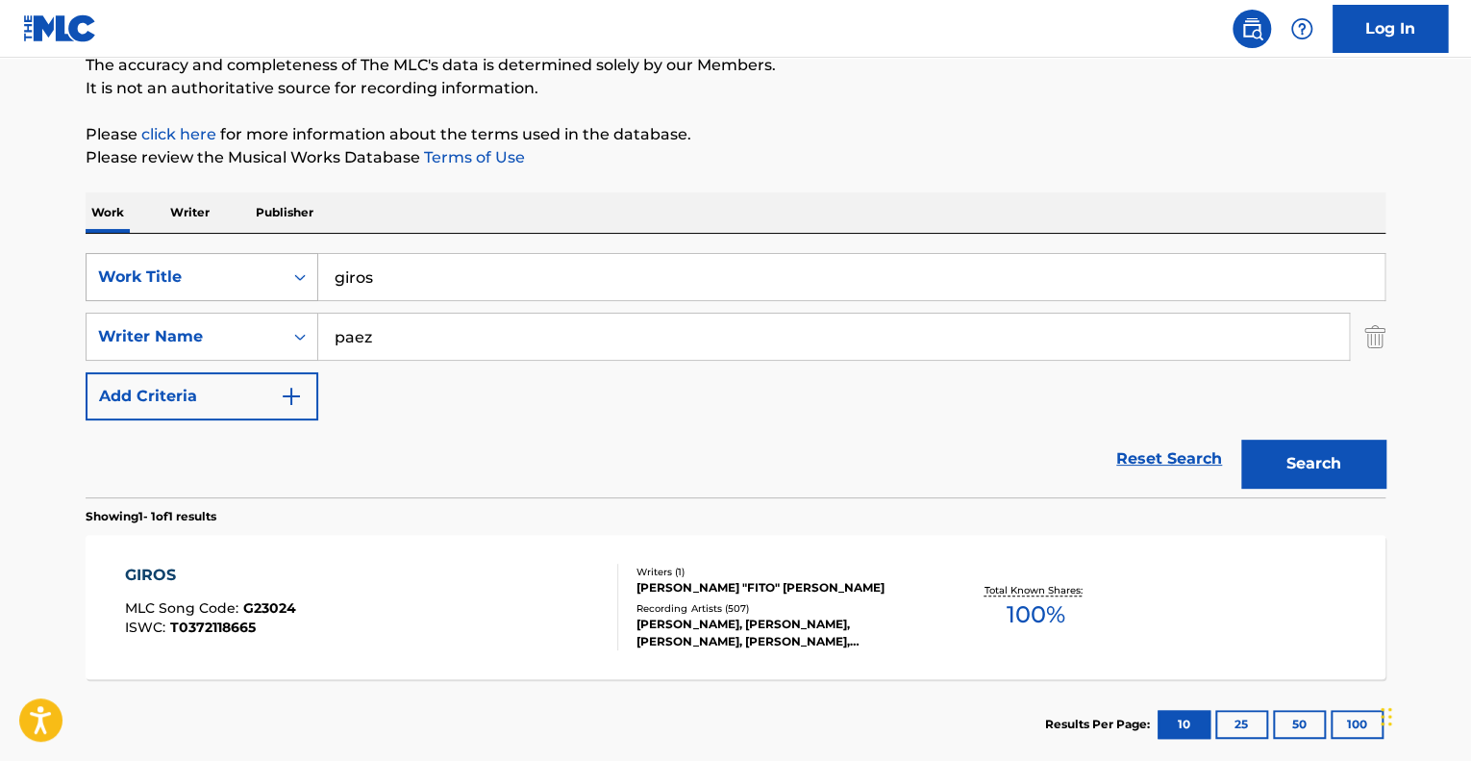
drag, startPoint x: 480, startPoint y: 287, endPoint x: 174, endPoint y: 271, distance: 306.1
click at [174, 271] on div "SearchWithCriteria509c0daa-9198-4db7-9b77-5e4efc482564 Work Title giros" at bounding box center [736, 277] width 1300 height 48
paste input "[PERSON_NAME] para no morir [0]"
type input "[PERSON_NAME] para no morir"
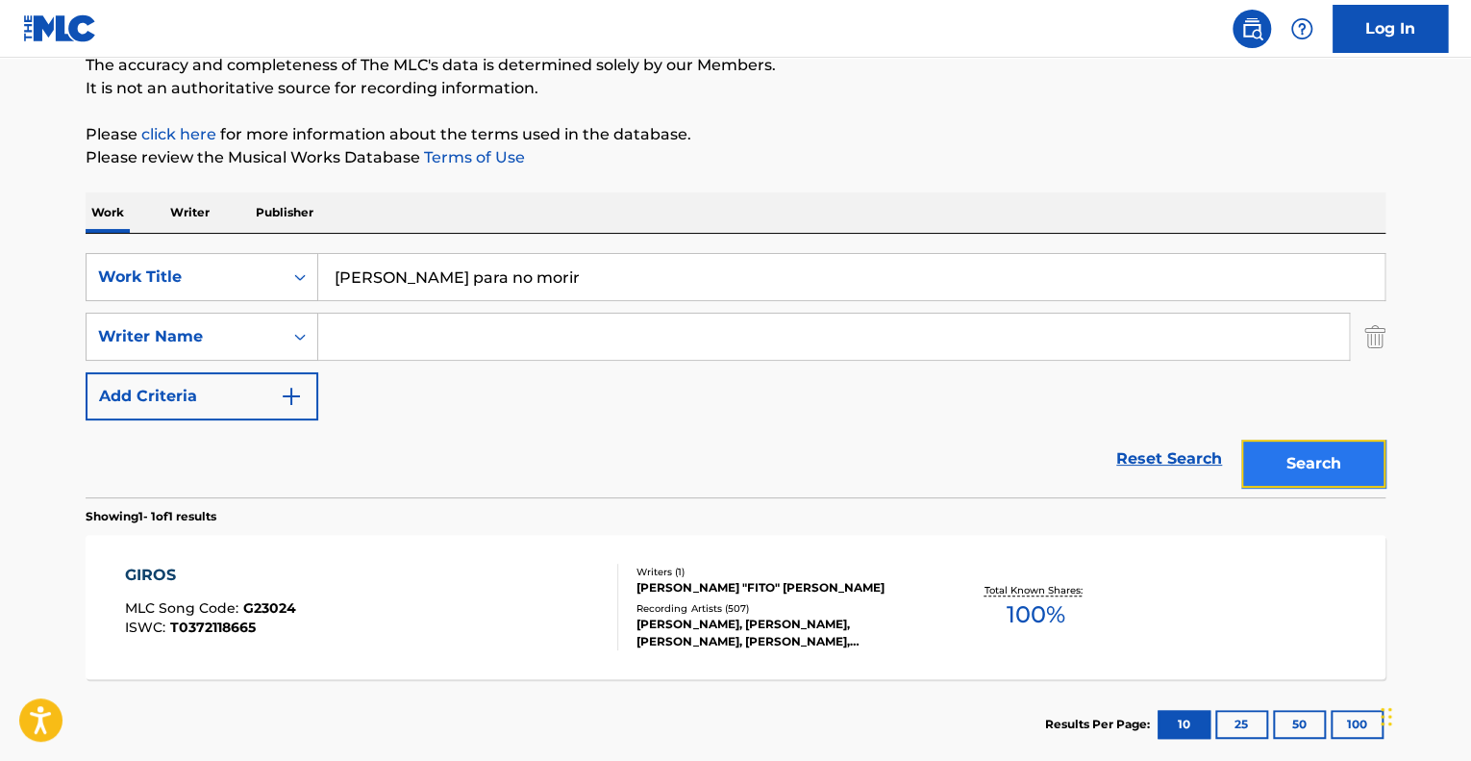
click at [1323, 467] on button "Search" at bounding box center [1313, 463] width 144 height 48
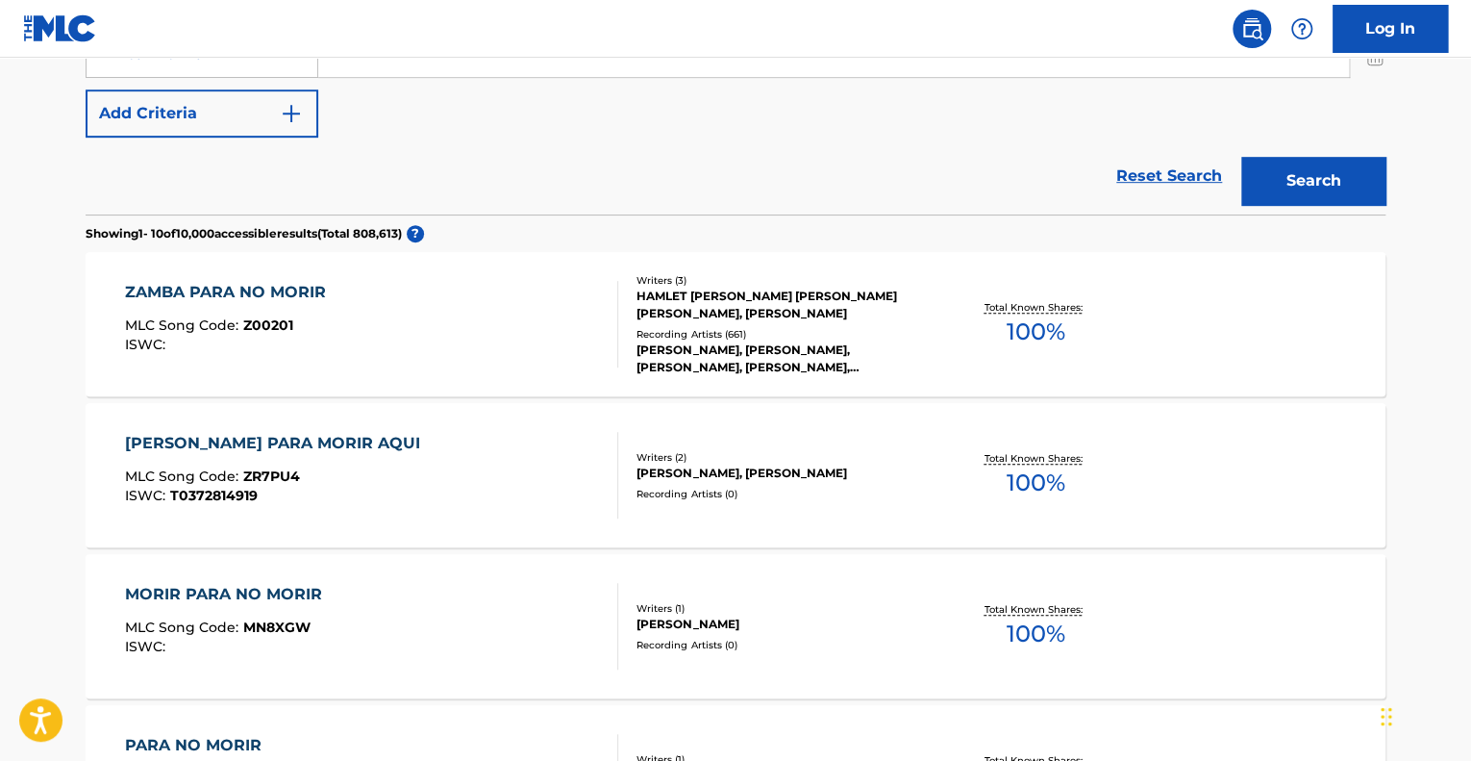
scroll to position [463, 0]
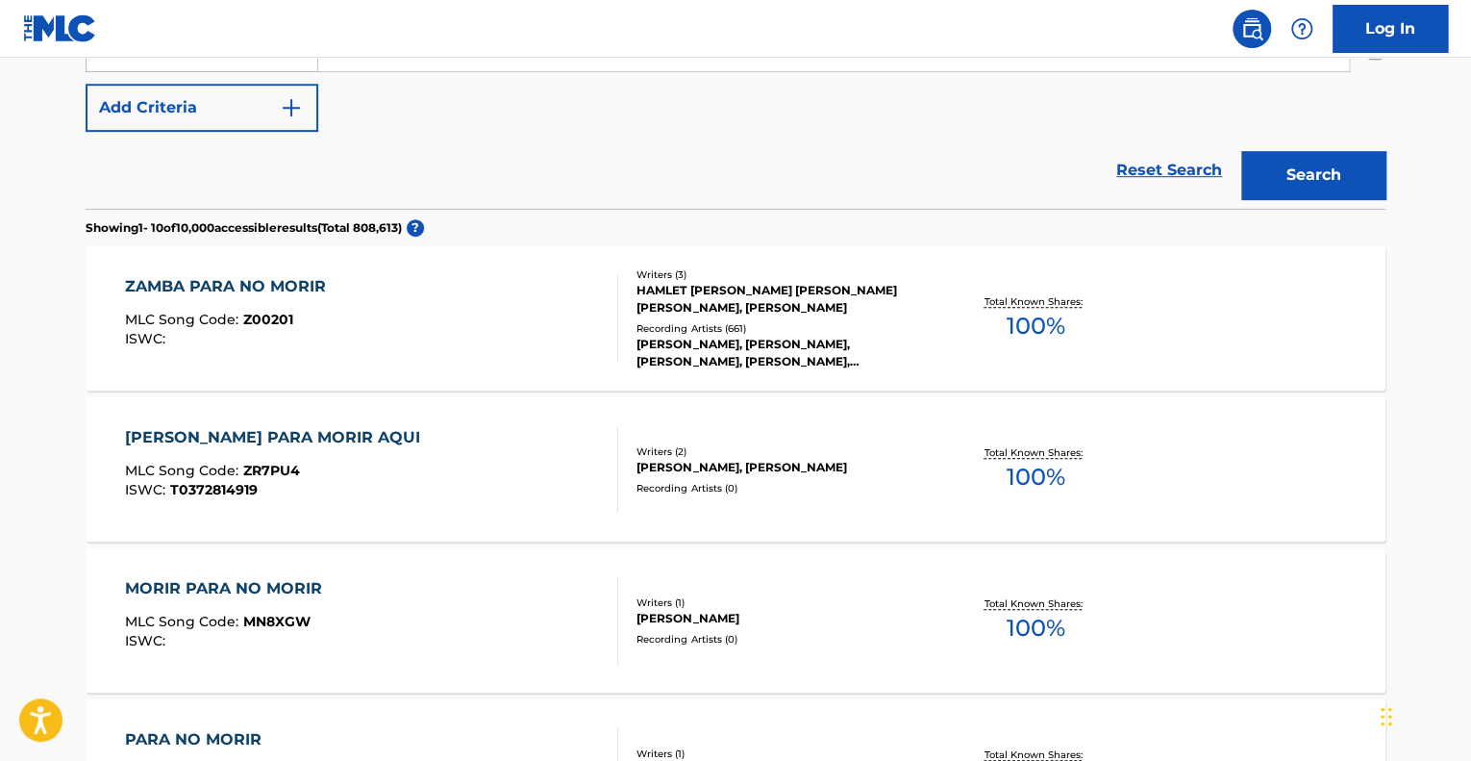
click at [524, 332] on div "ZAMBA PARA NO MORIR MLC Song Code : Z00201 ISWC :" at bounding box center [372, 318] width 494 height 87
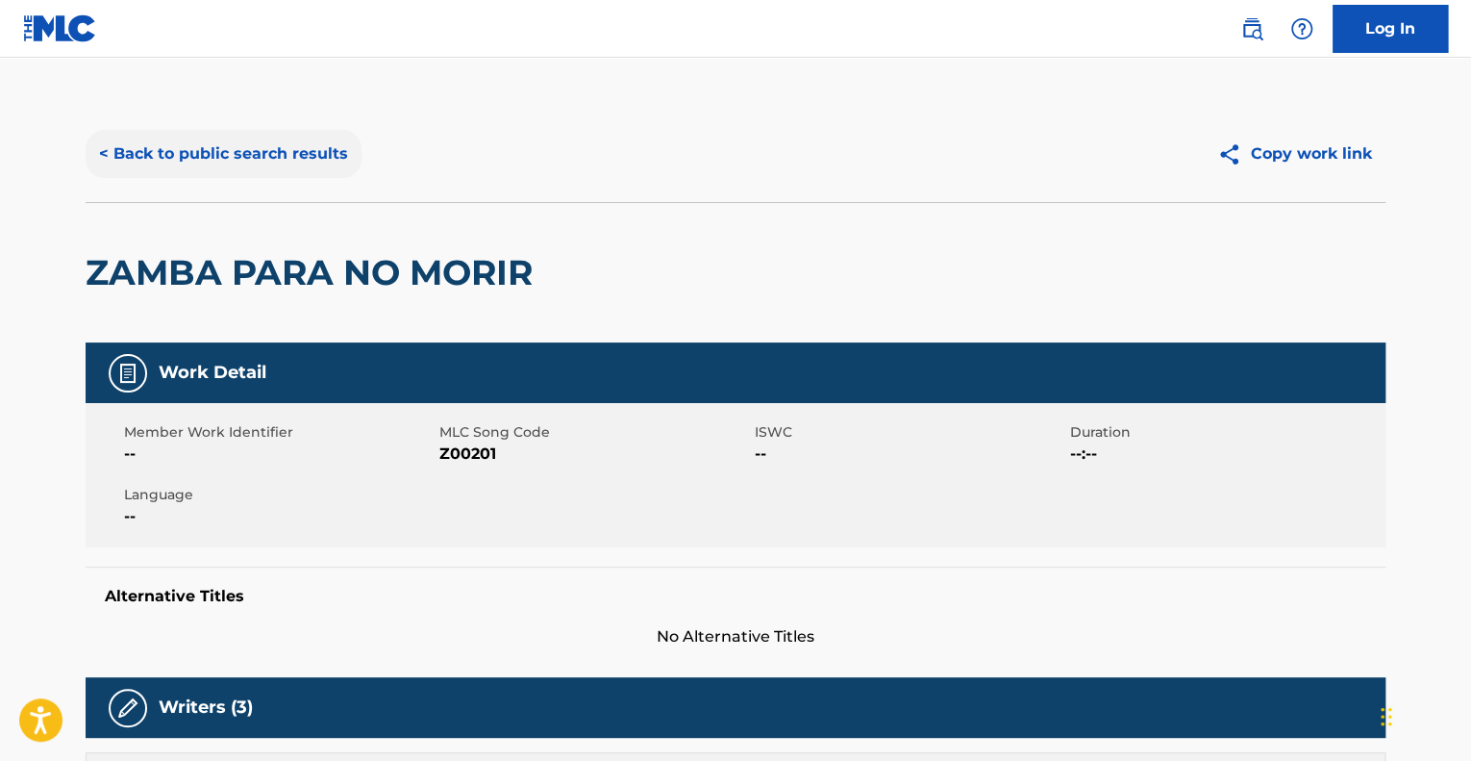
click at [200, 165] on button "< Back to public search results" at bounding box center [224, 154] width 276 height 48
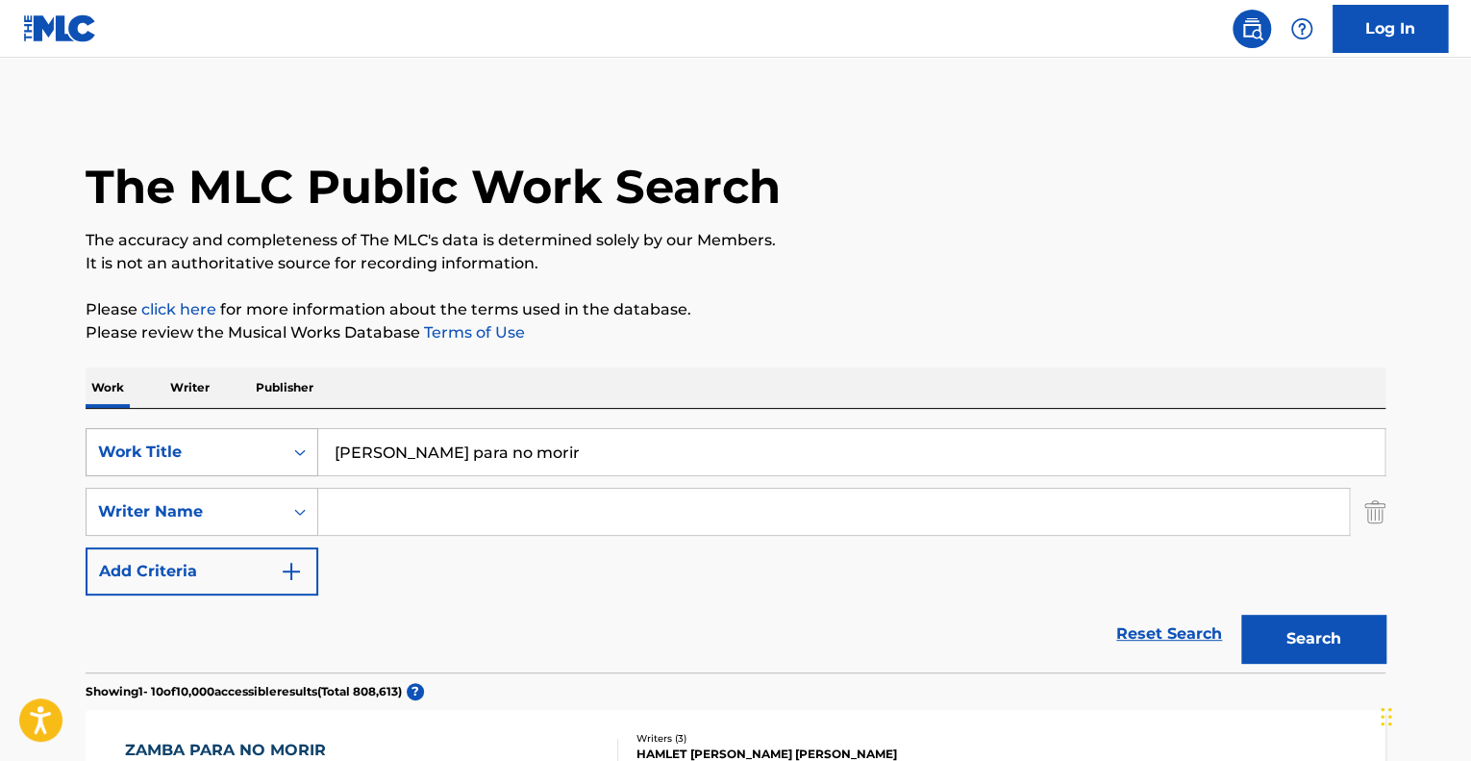
drag, startPoint x: 503, startPoint y: 461, endPoint x: 153, endPoint y: 444, distance: 350.4
click at [153, 444] on div "SearchWithCriteria509c0daa-9198-4db7-9b77-5e4efc482564 Work Title Zamba para no…" at bounding box center [736, 452] width 1300 height 48
paste input "Tres golpes [0]"
type input "Tres golpes"
click at [1241, 614] on button "Search" at bounding box center [1313, 638] width 144 height 48
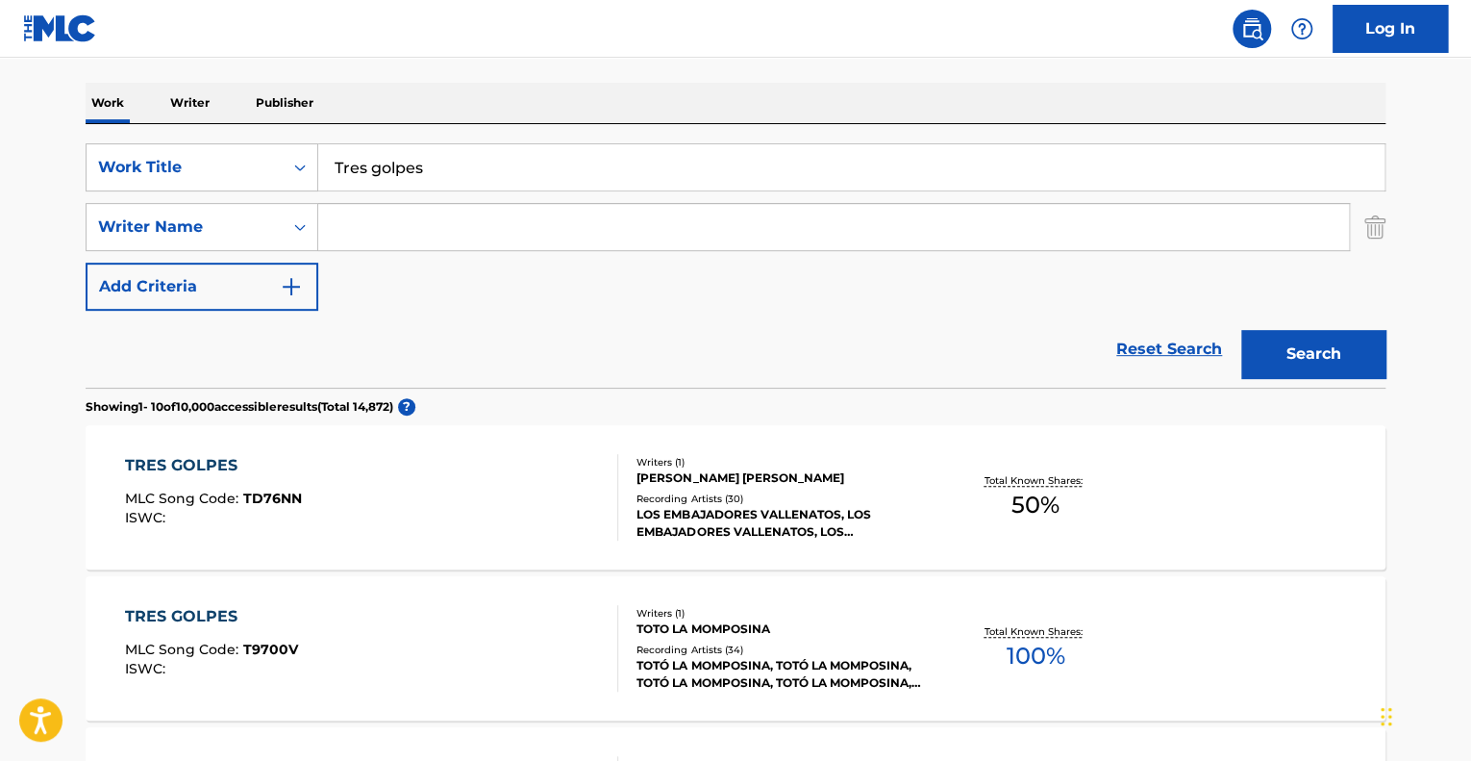
scroll to position [288, 0]
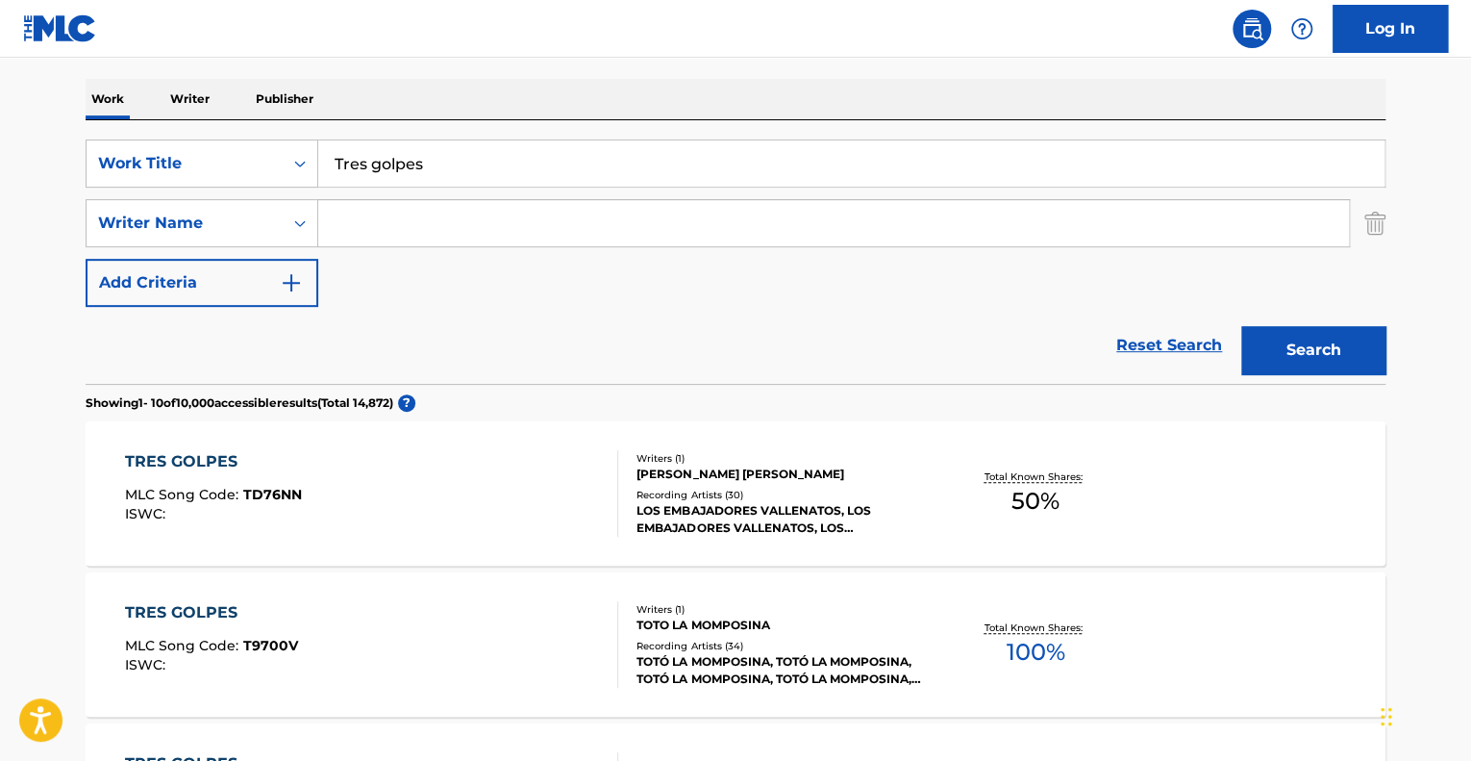
click at [505, 666] on div "TRES GOLPES MLC Song Code : T9700V ISWC :" at bounding box center [372, 644] width 494 height 87
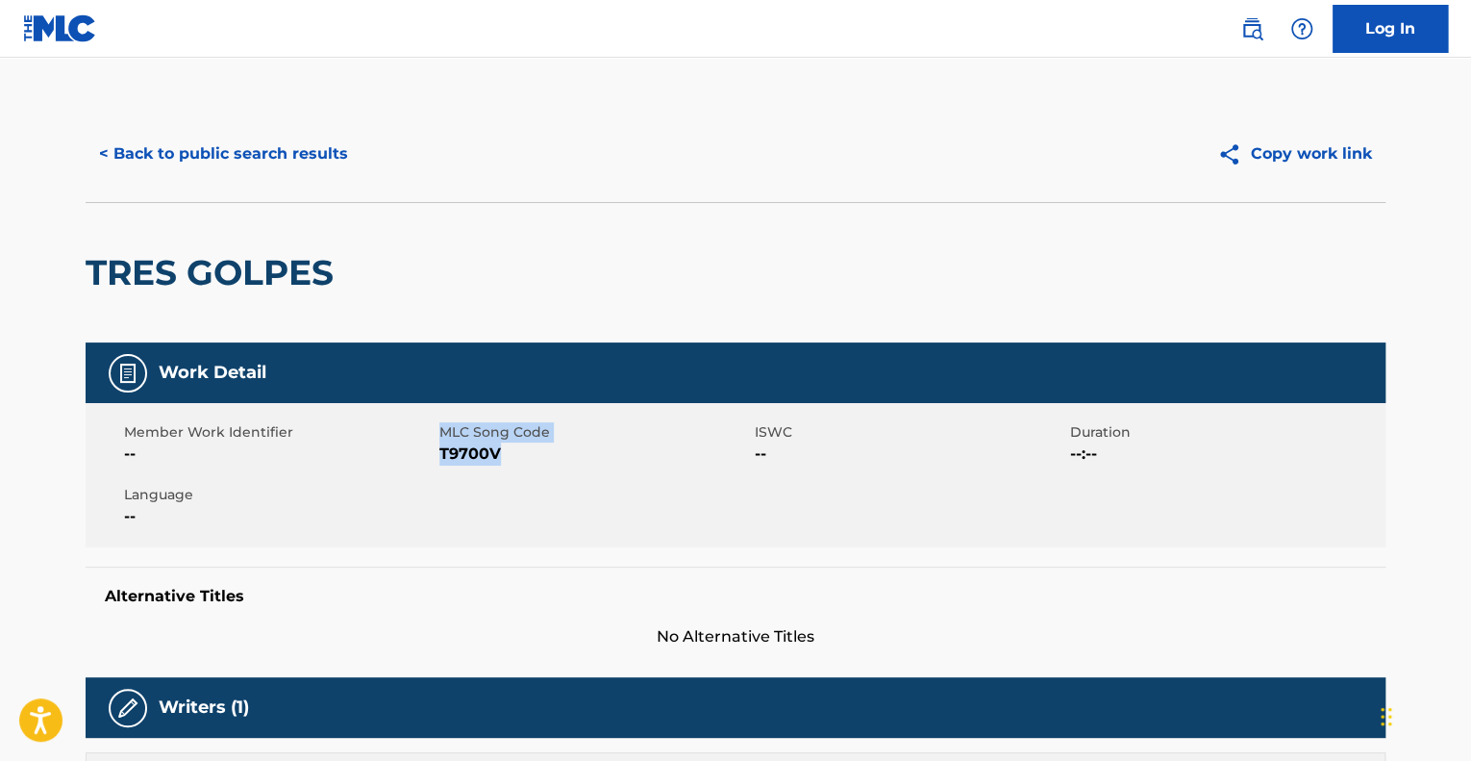
drag, startPoint x: 494, startPoint y: 449, endPoint x: 439, endPoint y: 430, distance: 58.1
click at [439, 430] on div "MLC Song Code T9700V" at bounding box center [596, 443] width 315 height 43
copy div "MLC Song Code T9700V"
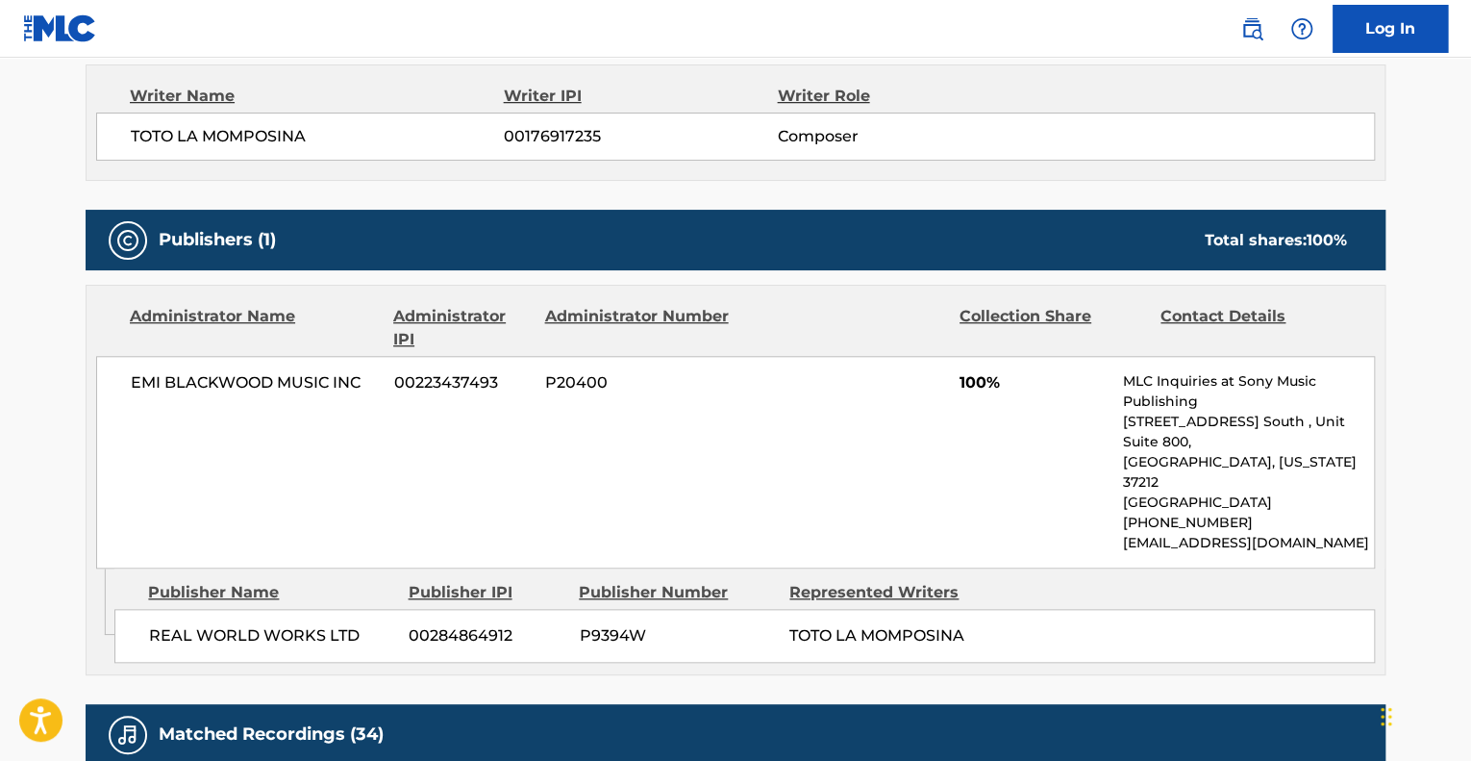
scroll to position [769, 0]
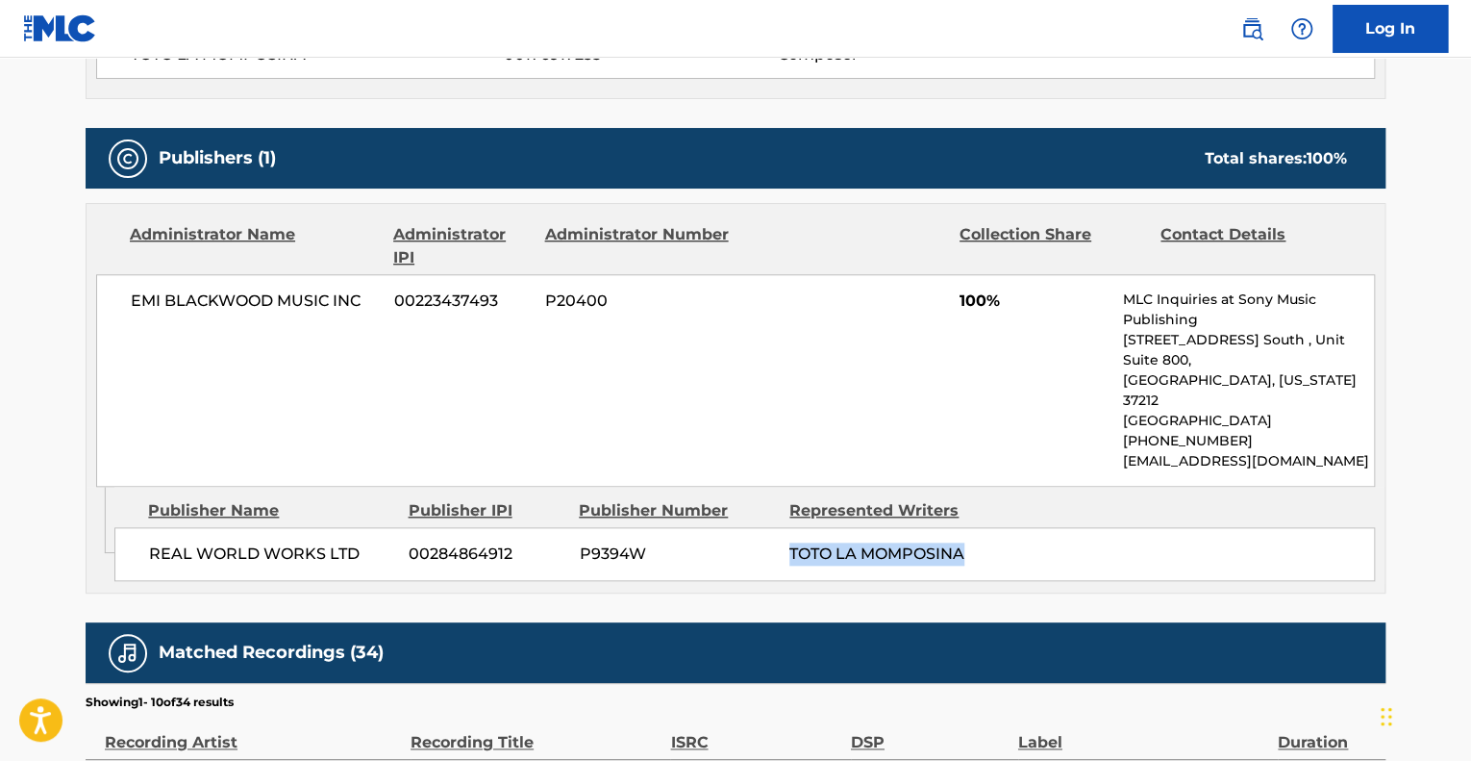
drag, startPoint x: 981, startPoint y: 515, endPoint x: 786, endPoint y: 513, distance: 195.2
click at [786, 527] on div "REAL WORLD WORKS LTD 00284864912 P9394W TOTO LA MOMPOSINA" at bounding box center [744, 554] width 1261 height 54
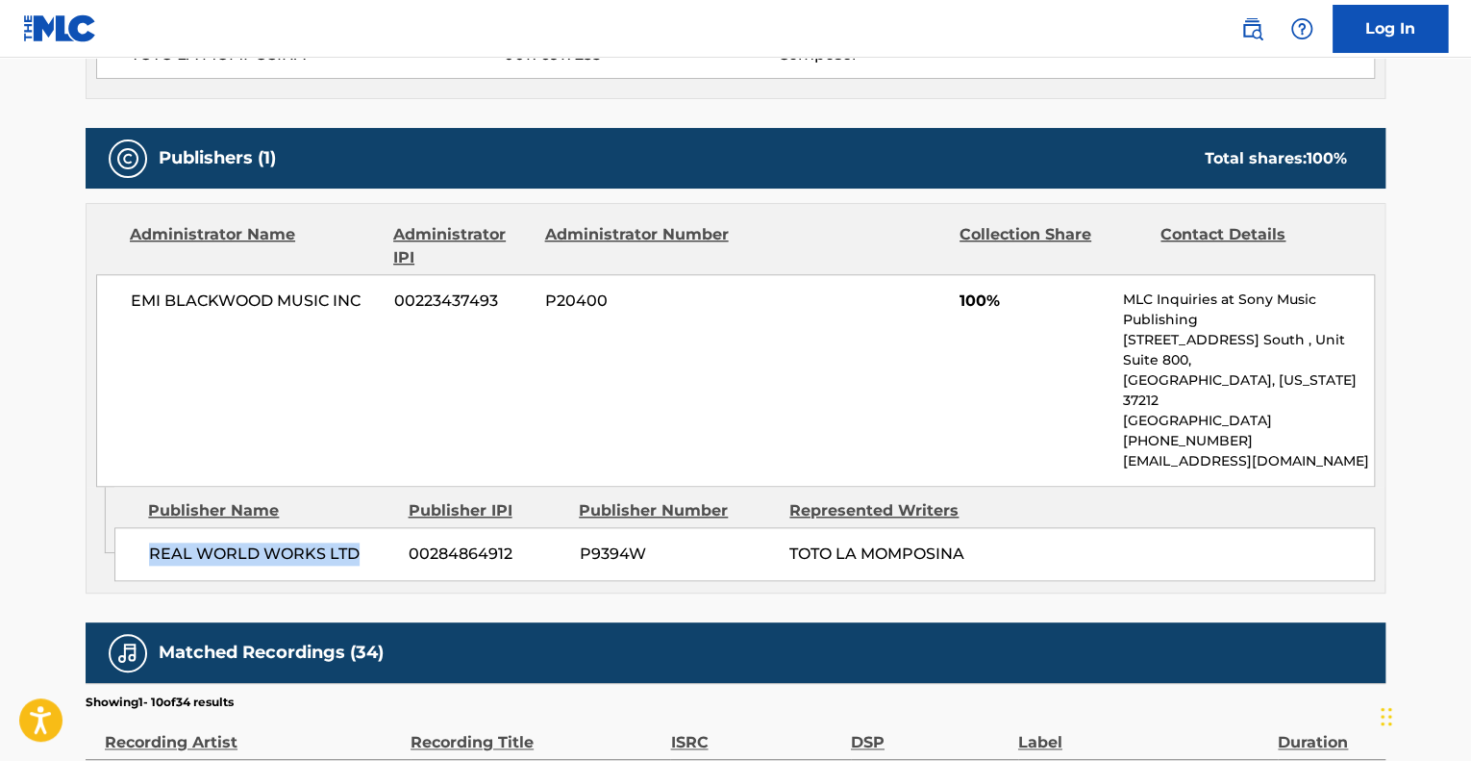
drag, startPoint x: 376, startPoint y: 512, endPoint x: 133, endPoint y: 507, distance: 243.3
click at [133, 527] on div "REAL WORLD WORKS LTD 00284864912 P9394W TOTO LA MOMPOSINA" at bounding box center [744, 554] width 1261 height 54
click at [308, 335] on div "EMI [PERSON_NAME] MUSIC INC 00223437493 P20400 100% MLC Inquiries at Sony Music…" at bounding box center [735, 380] width 1279 height 212
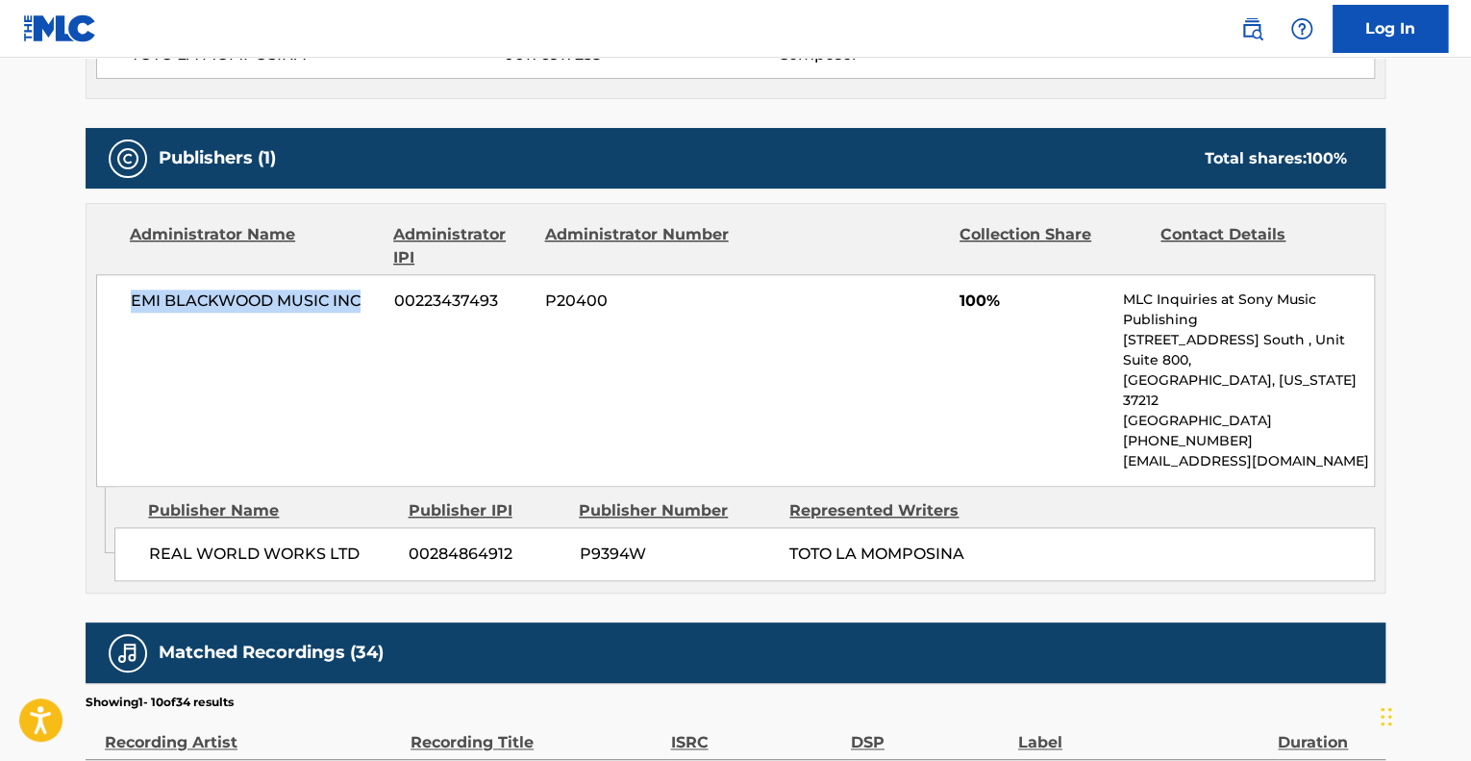
drag, startPoint x: 363, startPoint y: 300, endPoint x: 50, endPoint y: 299, distance: 313.4
click at [50, 299] on main "< Back to public search results Copy work link TRES GOLPES Work Detail Member W…" at bounding box center [735, 313] width 1471 height 2051
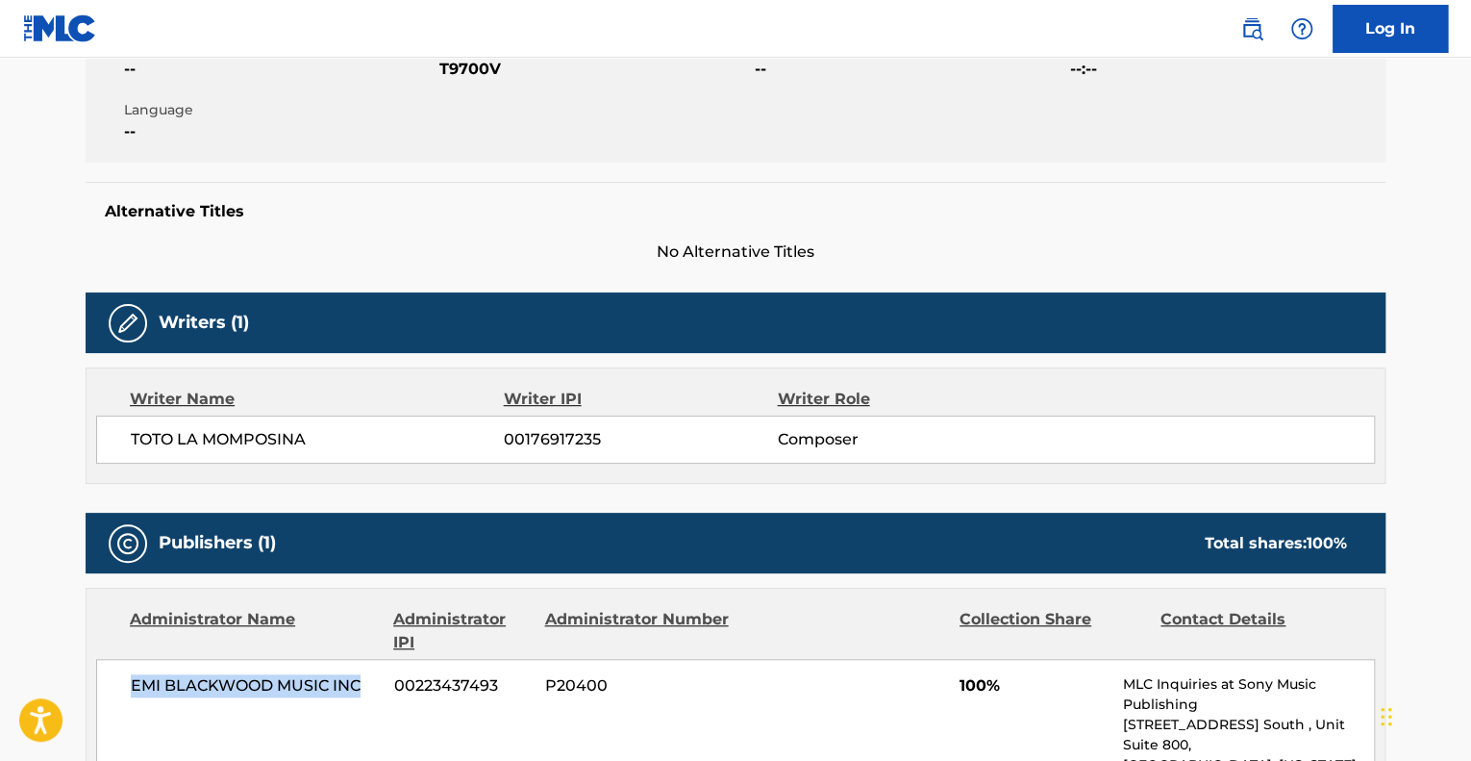
scroll to position [96, 0]
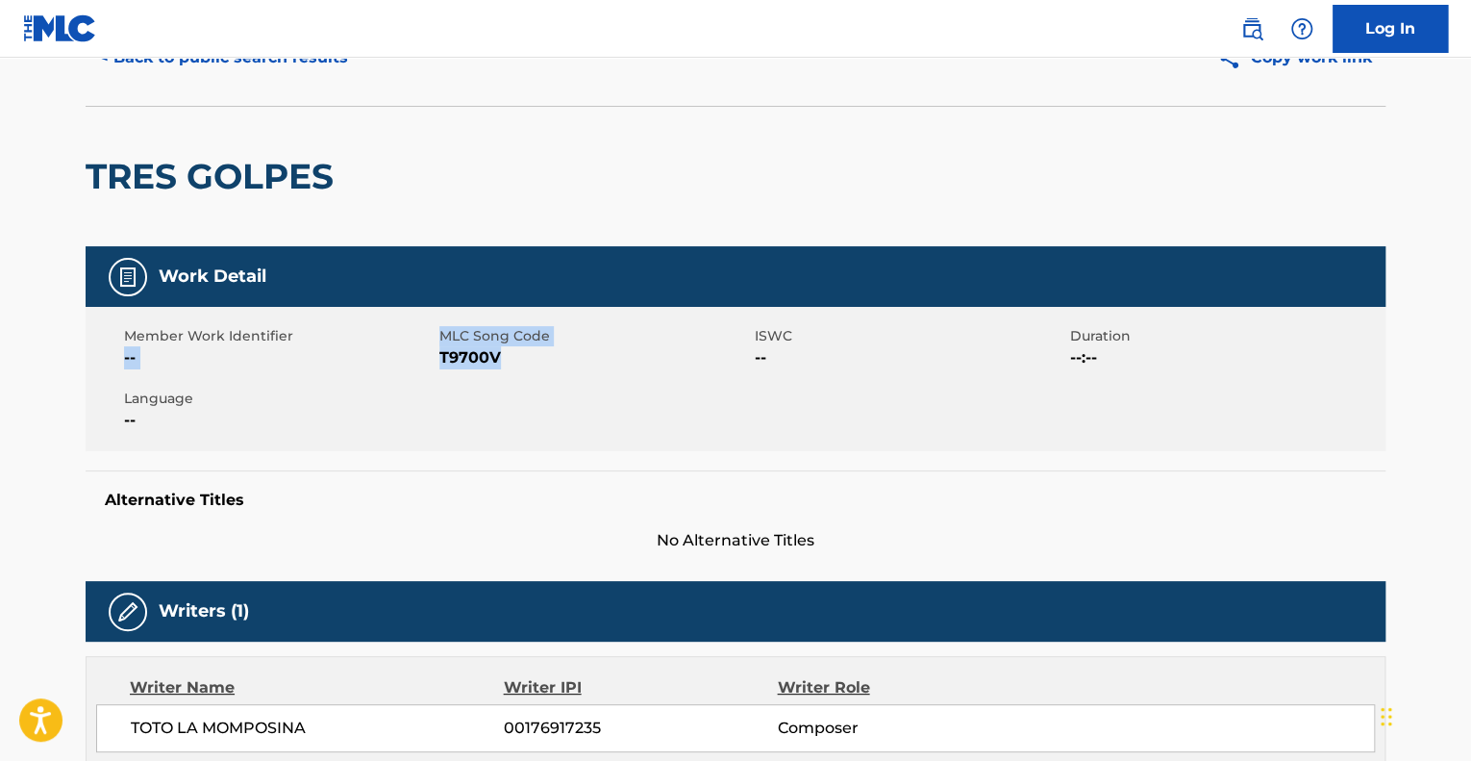
drag, startPoint x: 481, startPoint y: 357, endPoint x: 432, endPoint y: 327, distance: 57.4
click at [432, 327] on div "Member Work Identifier -- MLC Song Code T9700V ISWC -- Duration --:-- Language …" at bounding box center [736, 379] width 1300 height 144
click at [442, 330] on span "MLC Song Code" at bounding box center [594, 336] width 311 height 20
drag, startPoint x: 526, startPoint y: 360, endPoint x: 444, endPoint y: 332, distance: 86.4
click at [444, 332] on div "MLC Song Code T9700V" at bounding box center [596, 347] width 315 height 43
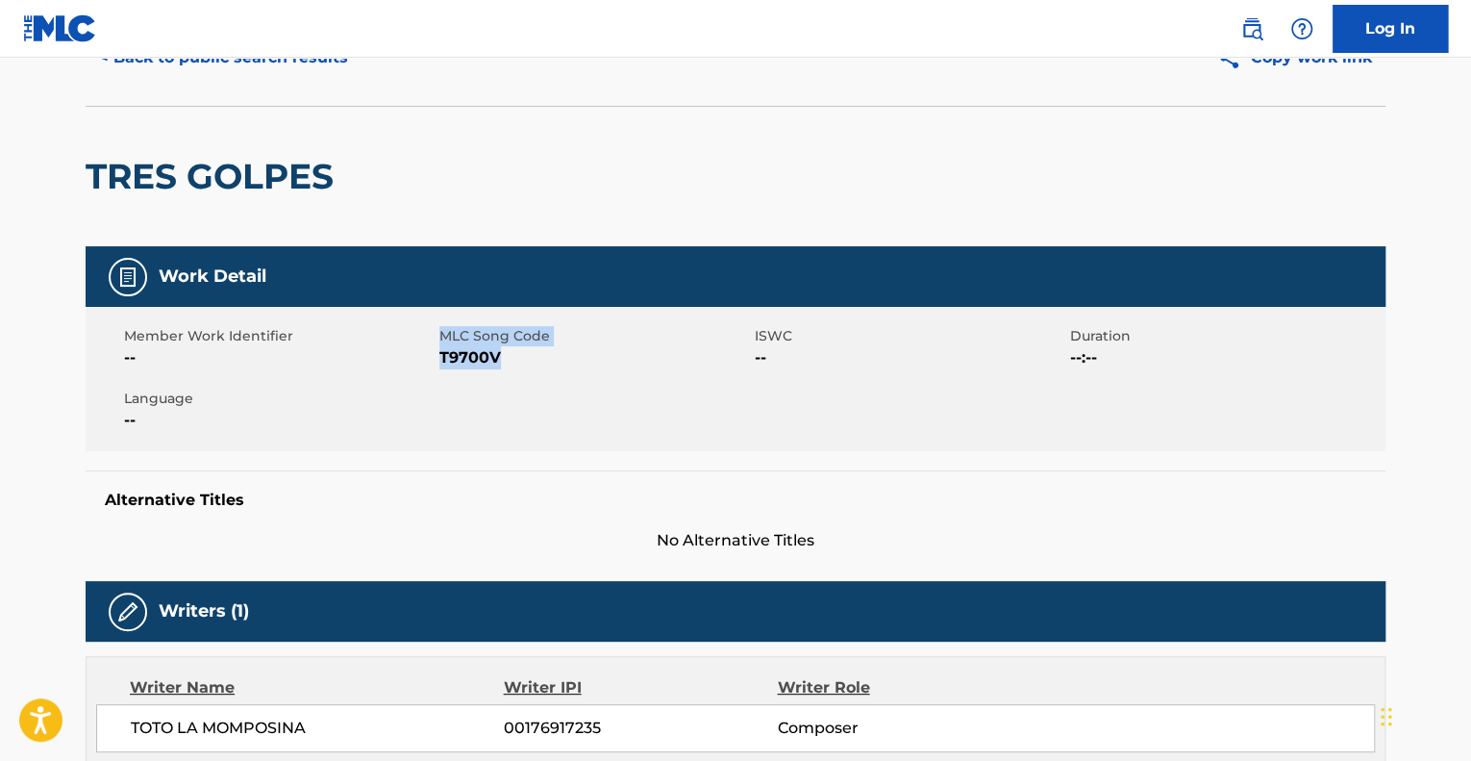
copy div "MLC Song Code T9700V"
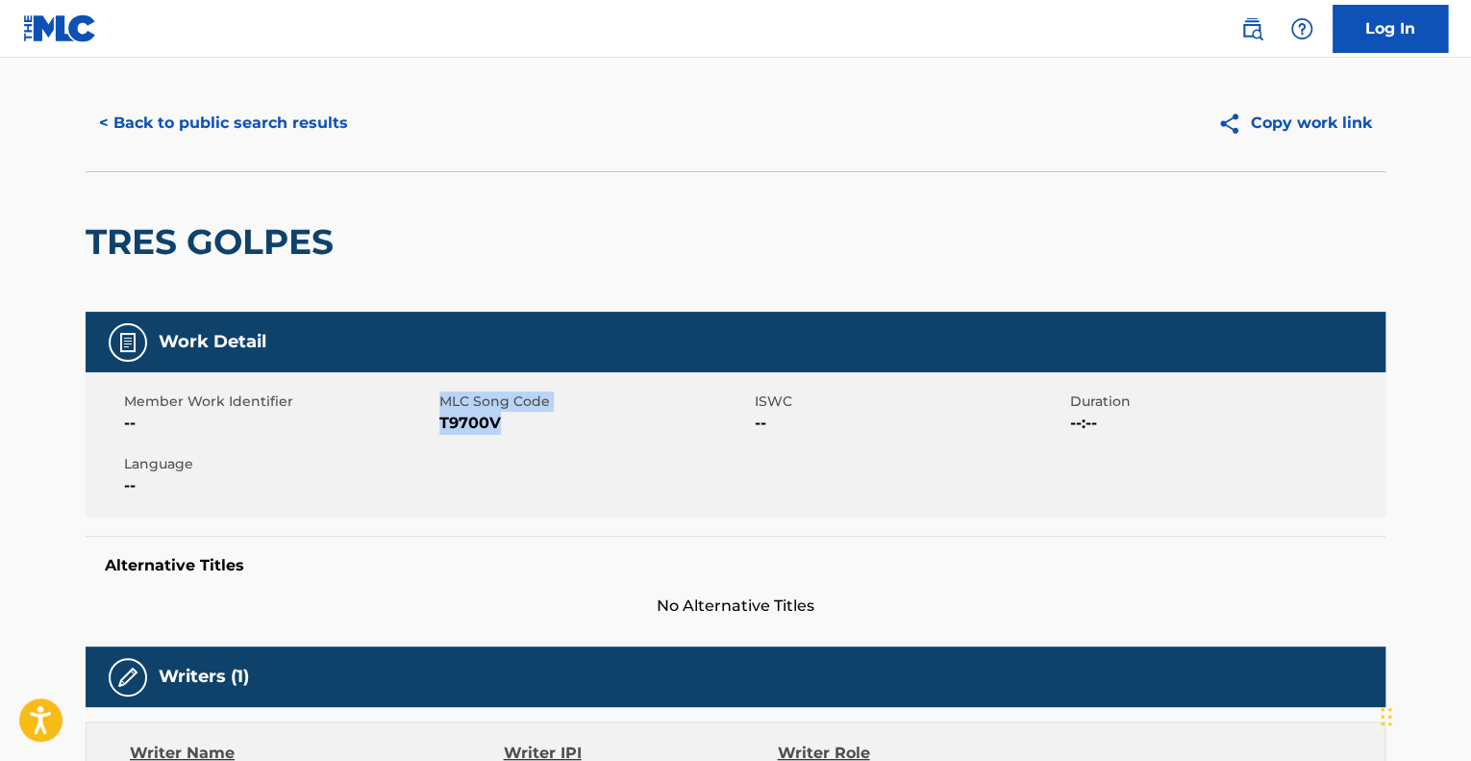
scroll to position [0, 0]
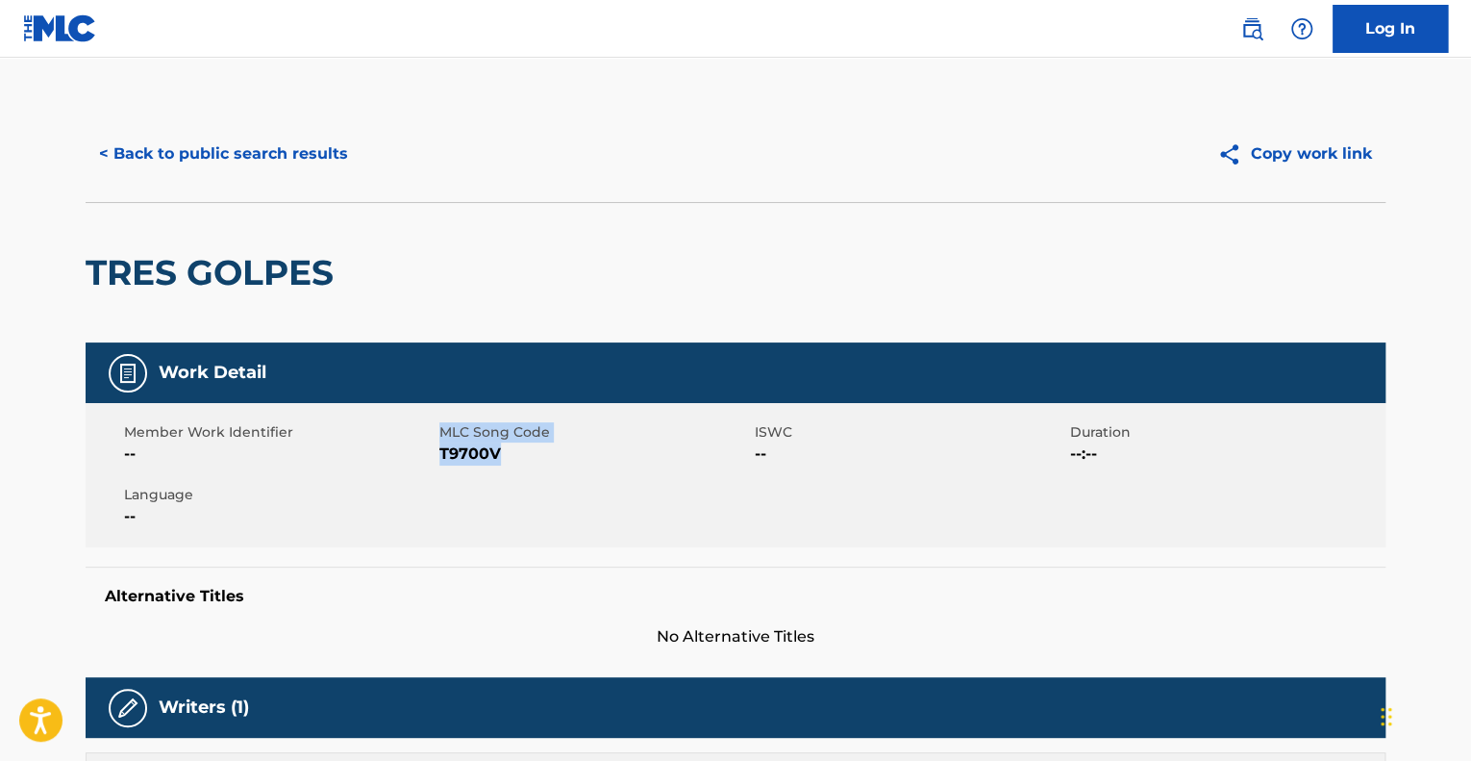
copy div "MLC Song Code T9700V"
click at [609, 506] on div "Member Work Identifier -- MLC Song Code T9700V ISWC -- Duration --:-- Language …" at bounding box center [736, 475] width 1300 height 144
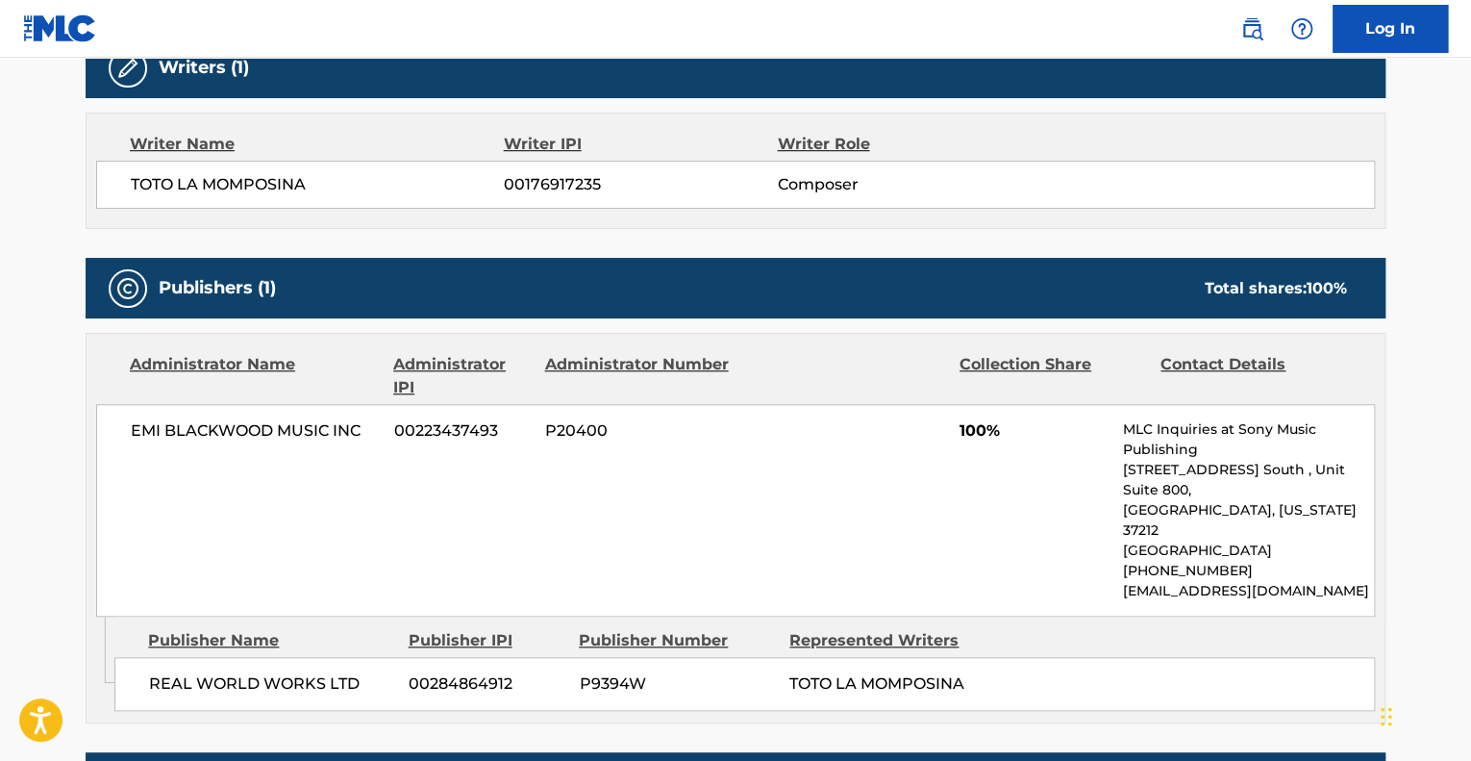
scroll to position [673, 0]
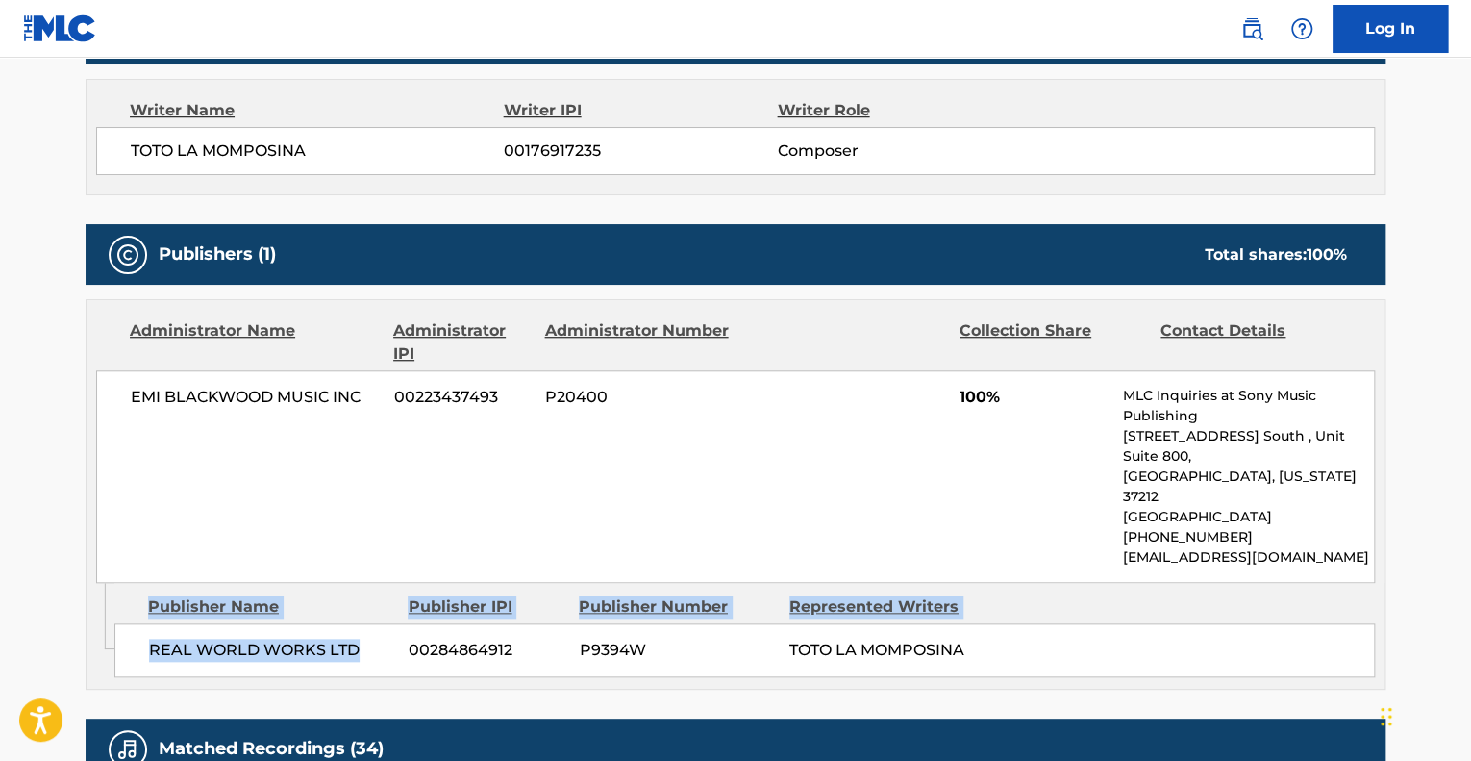
drag, startPoint x: 362, startPoint y: 612, endPoint x: 103, endPoint y: 606, distance: 258.7
click at [103, 606] on div "Admin Original Publisher Connecting Line Publisher Name Publisher IPI Publisher…" at bounding box center [736, 636] width 1298 height 106
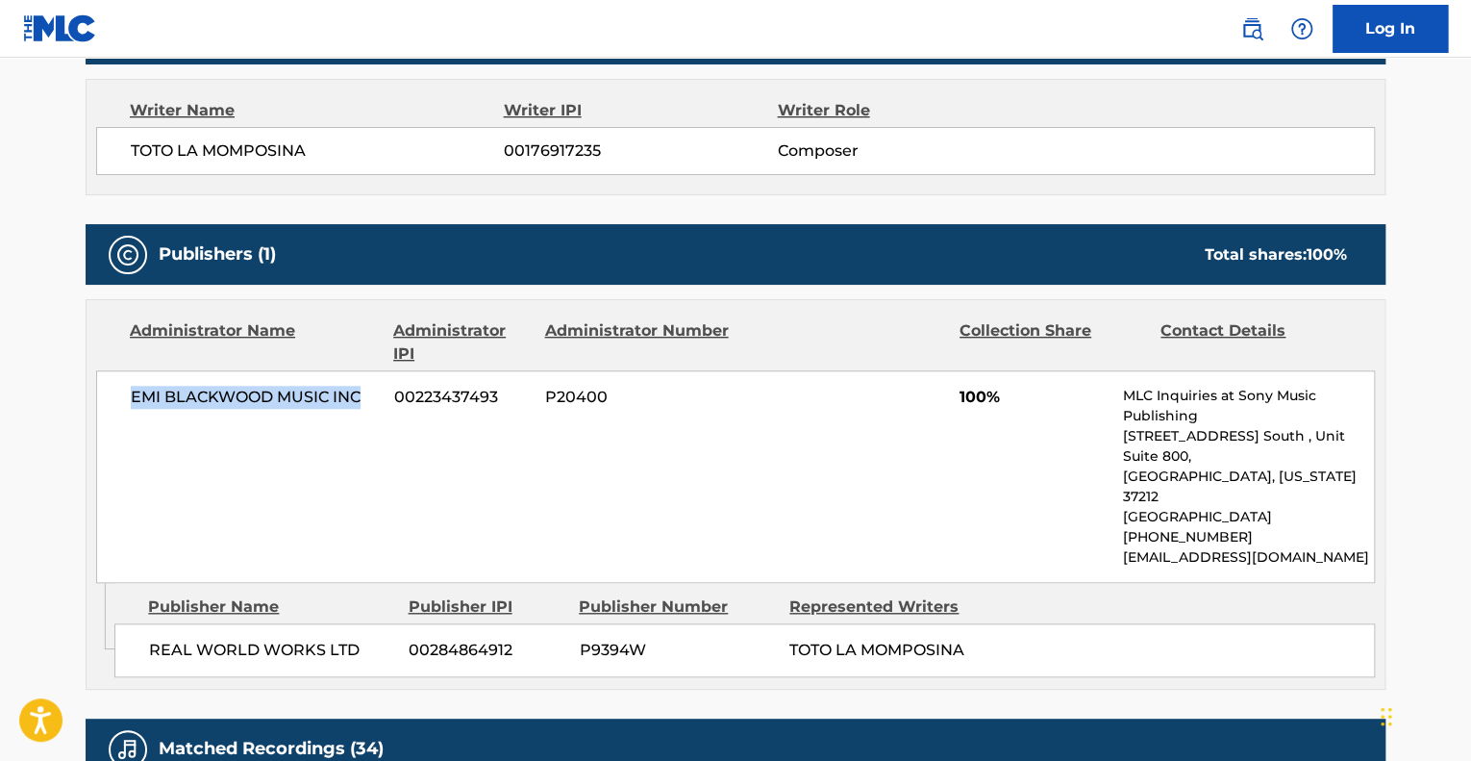
drag, startPoint x: 358, startPoint y: 387, endPoint x: 122, endPoint y: 396, distance: 235.7
click at [122, 396] on div "EMI [PERSON_NAME] MUSIC INC 00223437493 P20400 100% MLC Inquiries at Sony Music…" at bounding box center [735, 476] width 1279 height 212
copy span "EMI BLACKWOOD MUSIC INC"
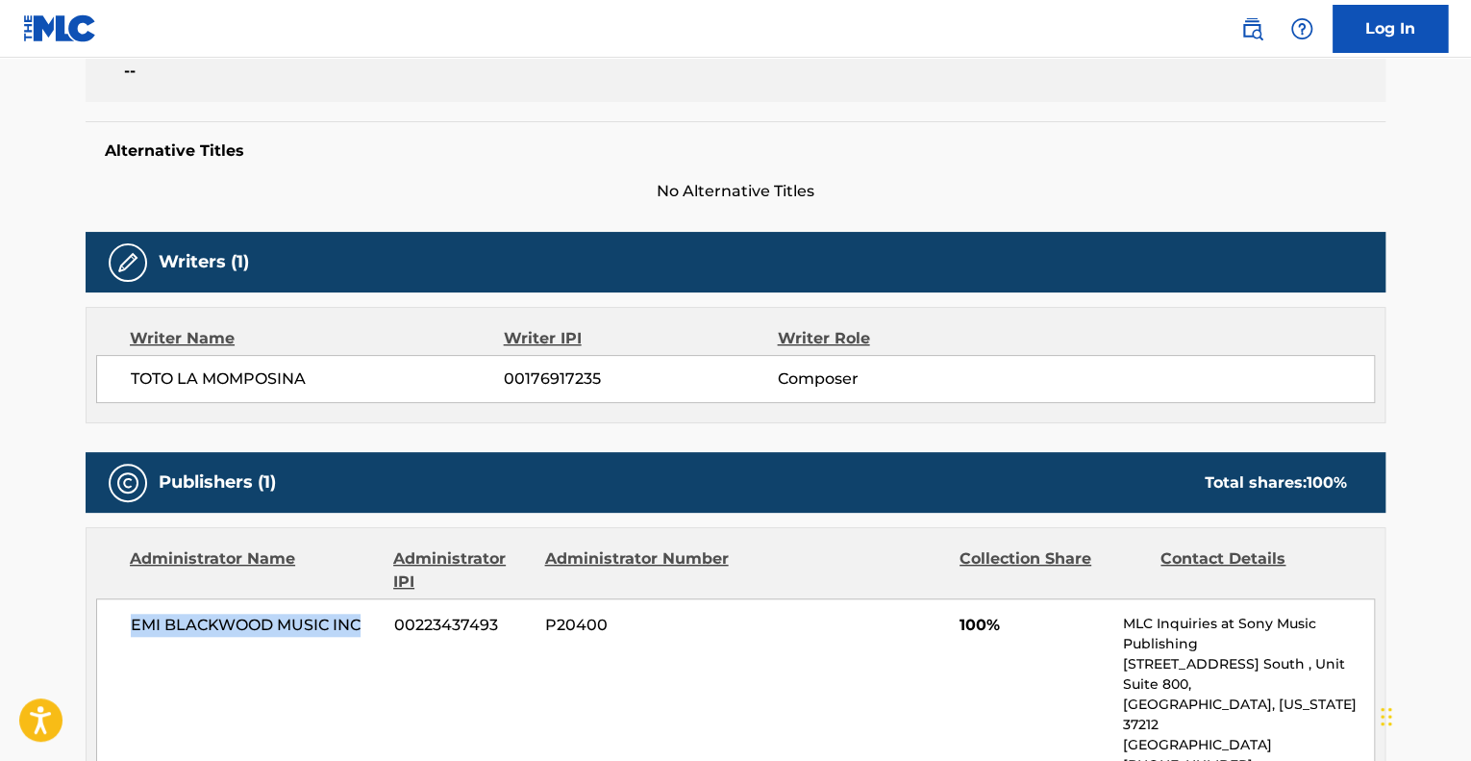
scroll to position [288, 0]
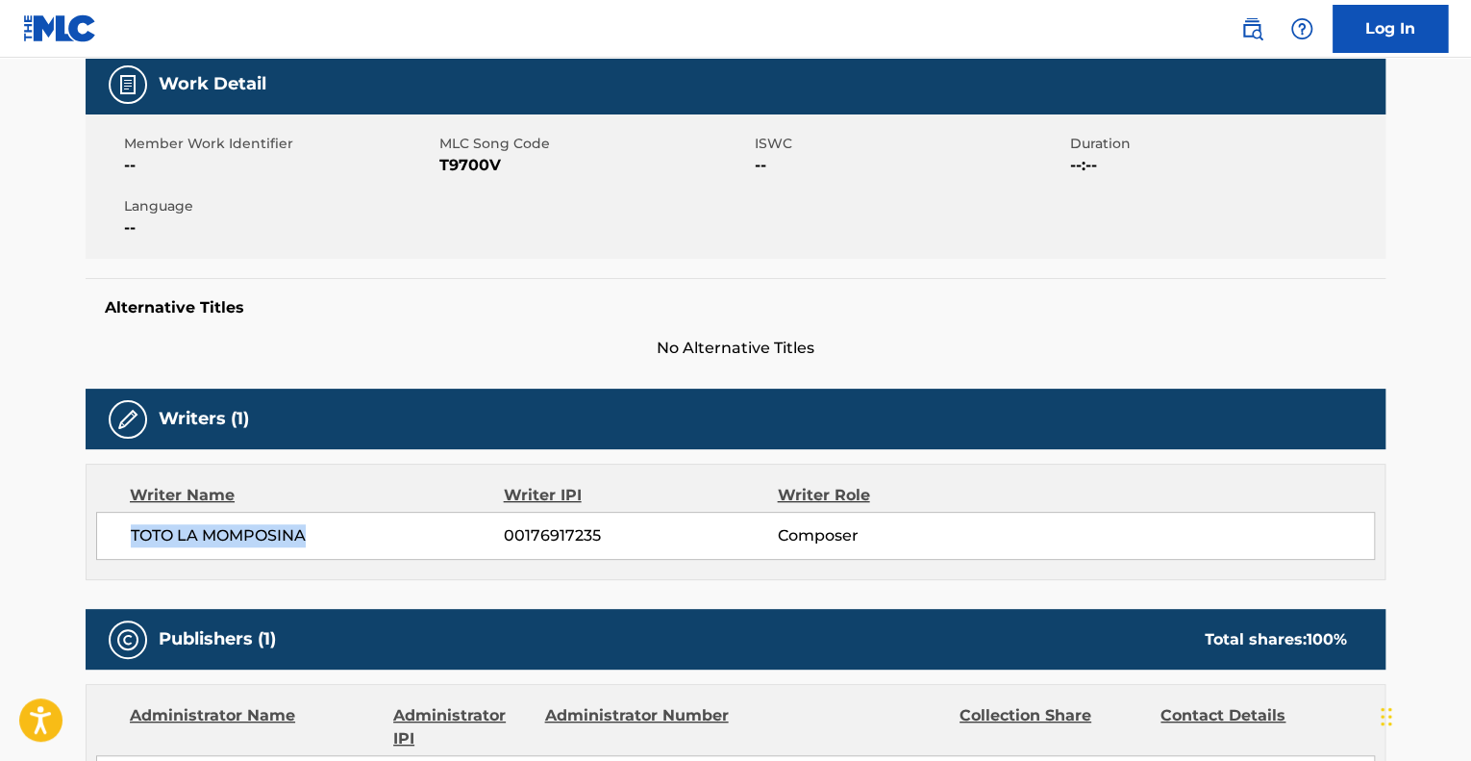
drag, startPoint x: 313, startPoint y: 534, endPoint x: 104, endPoint y: 535, distance: 209.6
click at [104, 535] on div "TOTO LA MOMPOSINA 00176917235 Composer" at bounding box center [735, 536] width 1279 height 48
copy span "TOTO LA MOMPOSINA"
